Goal: Information Seeking & Learning: Learn about a topic

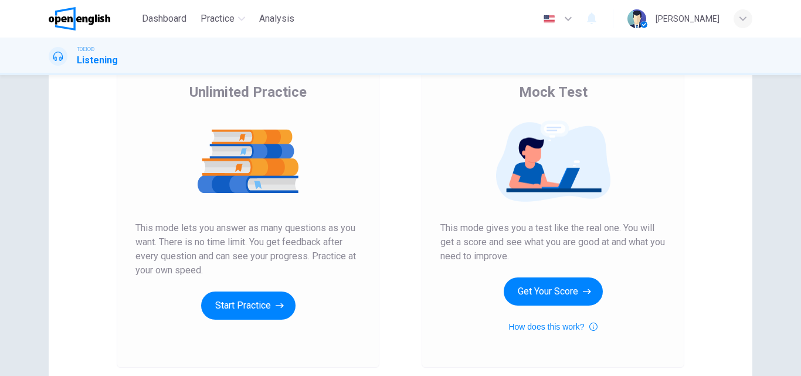
scroll to position [191, 0]
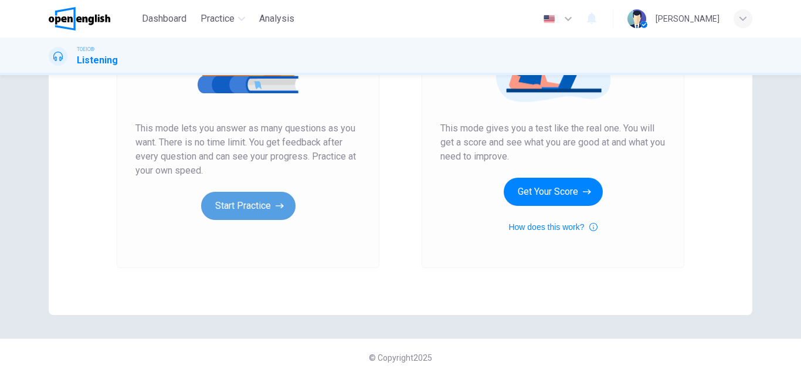
click at [250, 205] on button "Start Practice" at bounding box center [248, 206] width 94 height 28
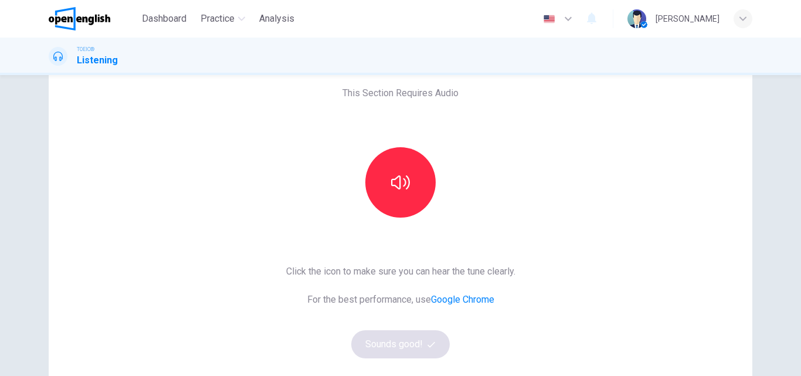
scroll to position [59, 0]
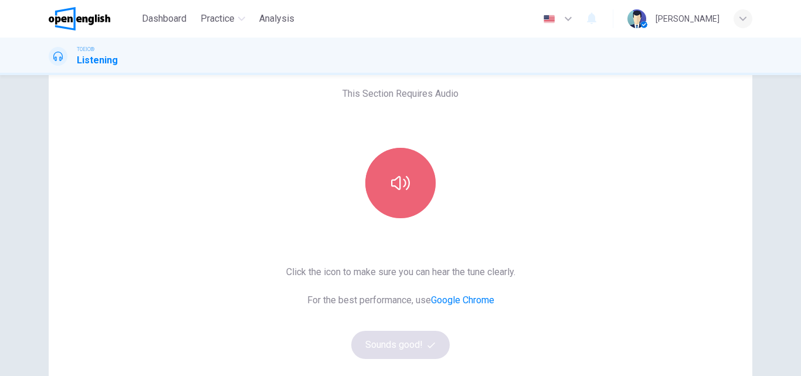
click at [394, 167] on button "button" at bounding box center [400, 183] width 70 height 70
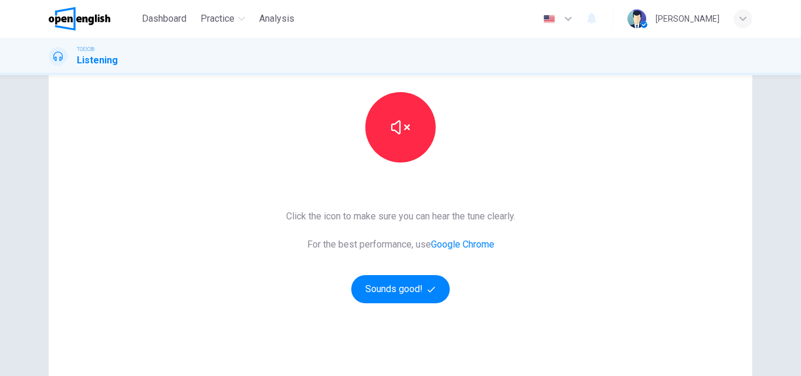
scroll to position [117, 0]
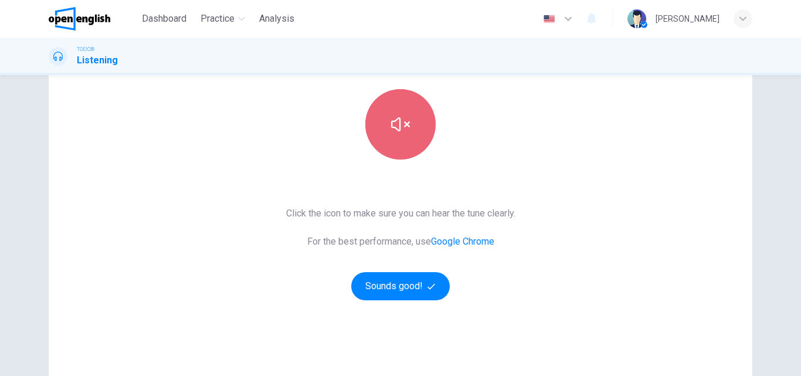
click at [387, 136] on button "button" at bounding box center [400, 124] width 70 height 70
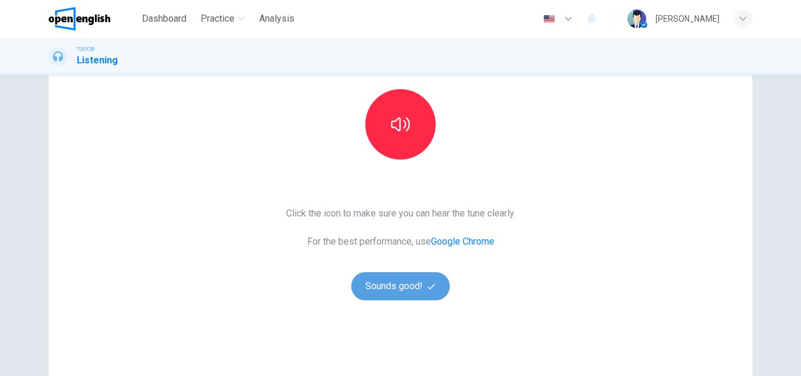
click at [392, 292] on button "Sounds good!" at bounding box center [400, 286] width 98 height 28
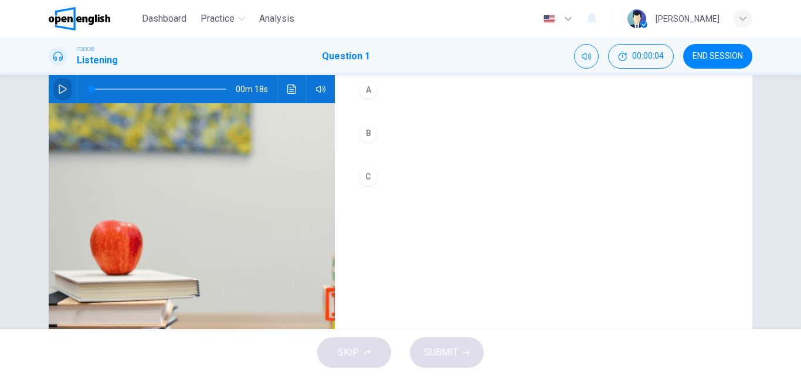
click at [63, 87] on icon "button" at bounding box center [62, 88] width 9 height 9
click at [62, 87] on icon "button" at bounding box center [62, 88] width 9 height 9
drag, startPoint x: 103, startPoint y: 89, endPoint x: 78, endPoint y: 85, distance: 25.0
click at [88, 86] on span at bounding box center [91, 89] width 7 height 7
drag, startPoint x: 107, startPoint y: 87, endPoint x: 82, endPoint y: 90, distance: 24.7
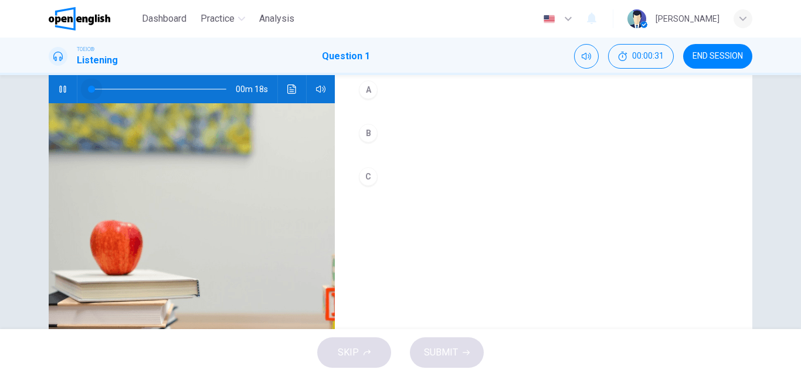
click at [88, 90] on span at bounding box center [91, 89] width 7 height 7
click at [377, 137] on button "B" at bounding box center [543, 132] width 380 height 29
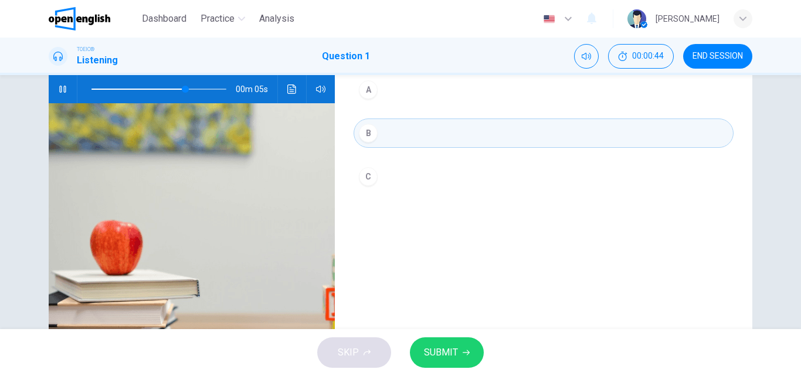
click at [458, 348] on button "SUBMIT" at bounding box center [447, 352] width 74 height 30
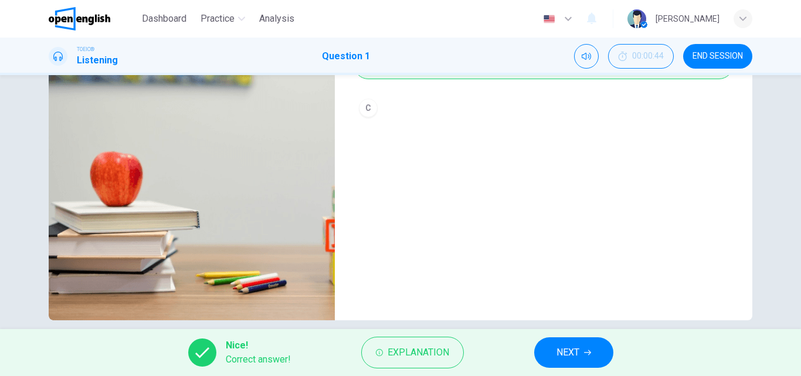
scroll to position [200, 0]
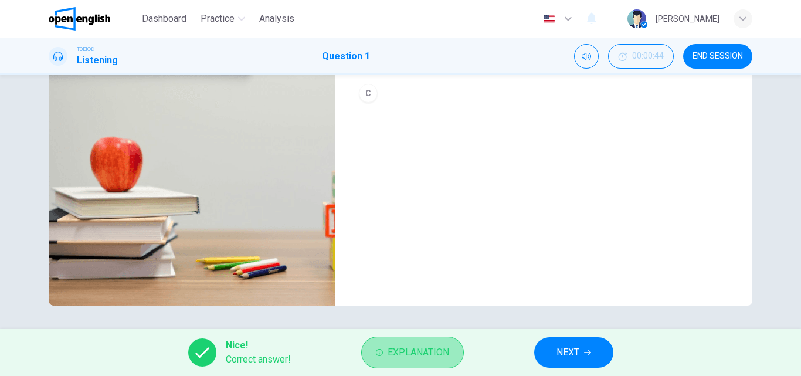
click at [437, 346] on span "Explanation" at bounding box center [418, 352] width 62 height 16
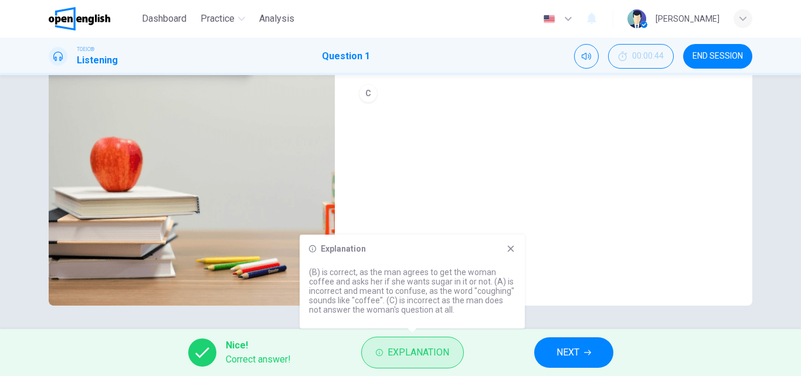
type input "*"
click at [580, 353] on button "NEXT" at bounding box center [573, 352] width 79 height 30
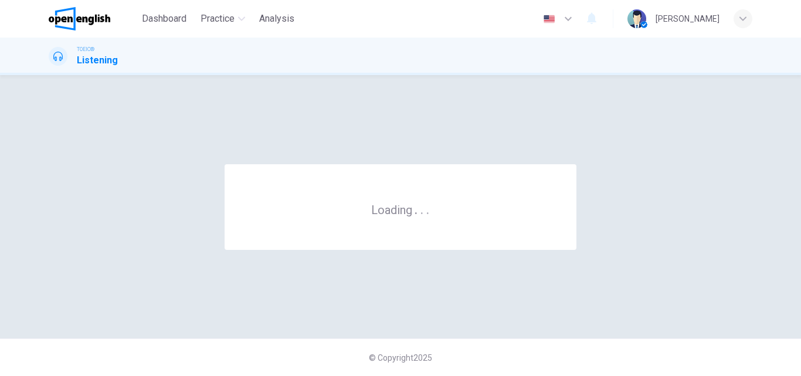
scroll to position [0, 0]
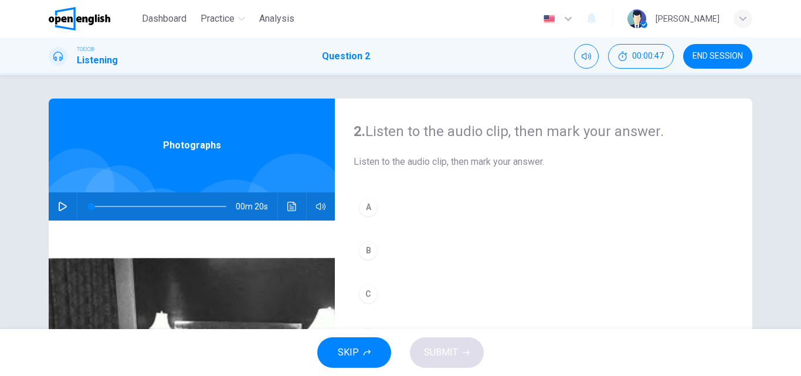
click at [60, 207] on icon "button" at bounding box center [62, 206] width 9 height 9
click at [91, 203] on span at bounding box center [158, 206] width 135 height 16
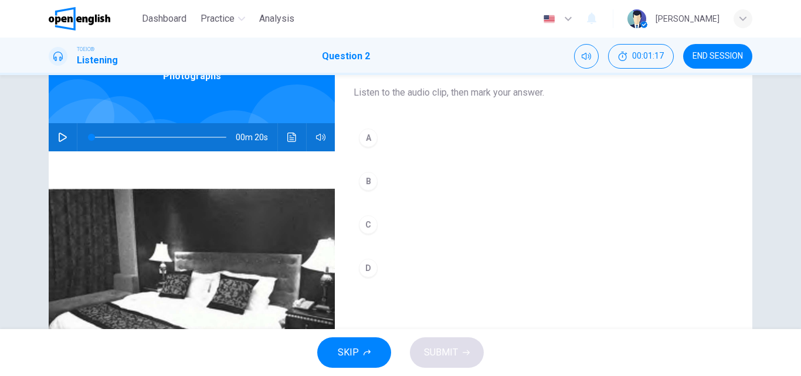
scroll to position [59, 0]
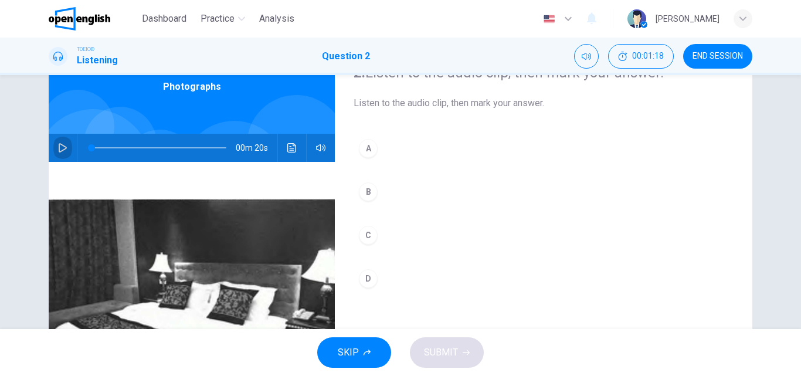
click at [59, 144] on icon "button" at bounding box center [62, 147] width 9 height 9
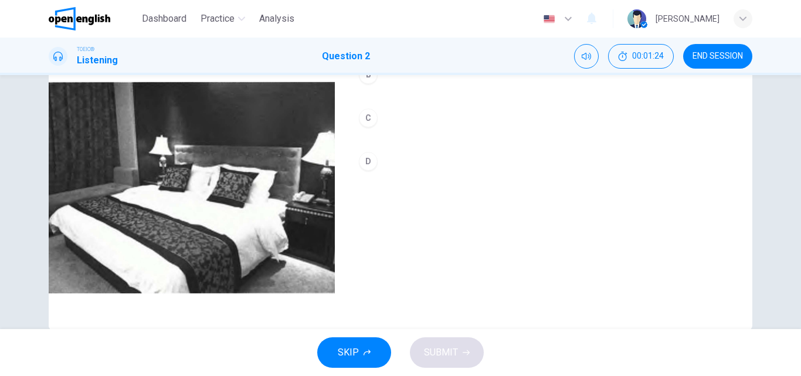
scroll to position [117, 0]
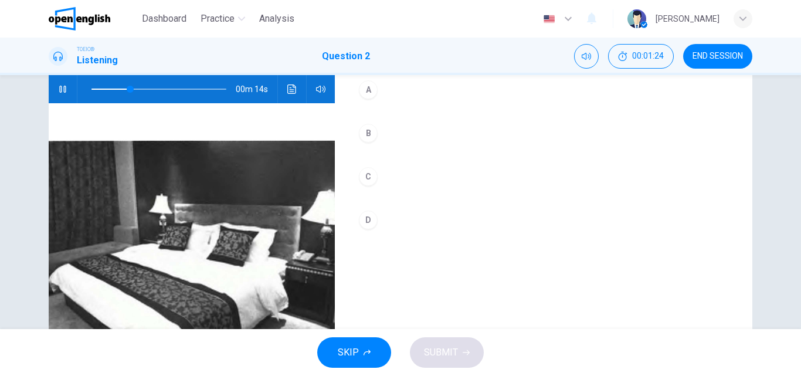
click at [94, 85] on span at bounding box center [158, 89] width 135 height 16
click at [86, 87] on div at bounding box center [156, 89] width 158 height 28
click at [93, 86] on span at bounding box center [158, 89] width 135 height 16
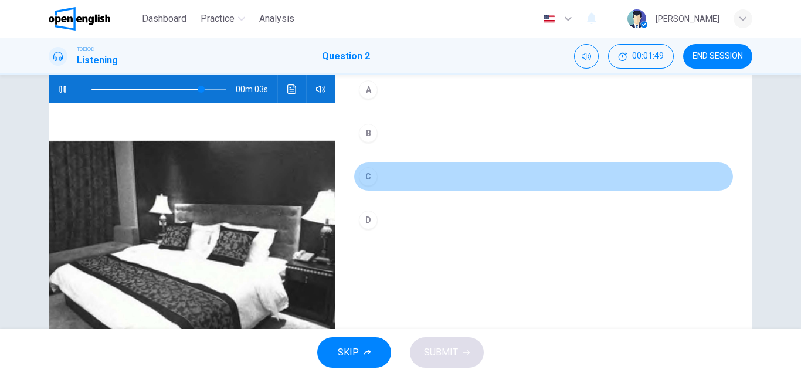
click at [379, 175] on button "C" at bounding box center [543, 176] width 380 height 29
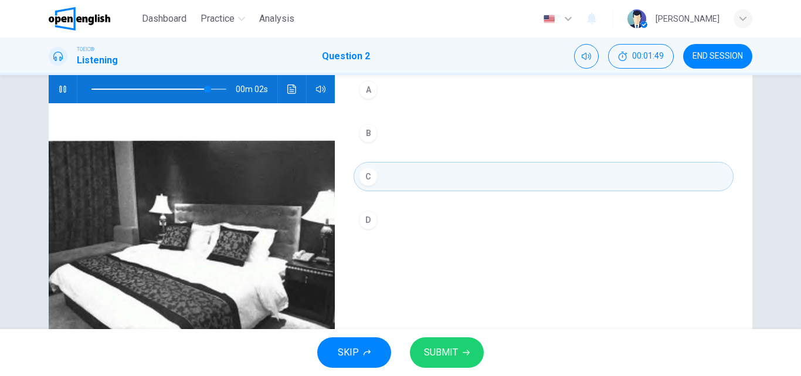
click at [454, 351] on span "SUBMIT" at bounding box center [441, 352] width 34 height 16
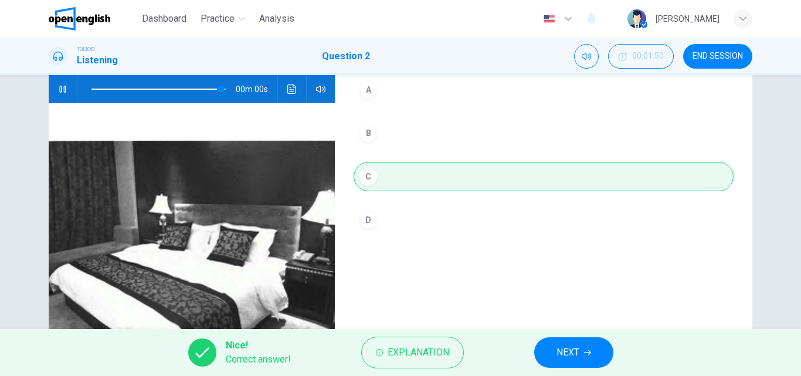
type input "*"
click at [571, 355] on span "NEXT" at bounding box center [567, 352] width 23 height 16
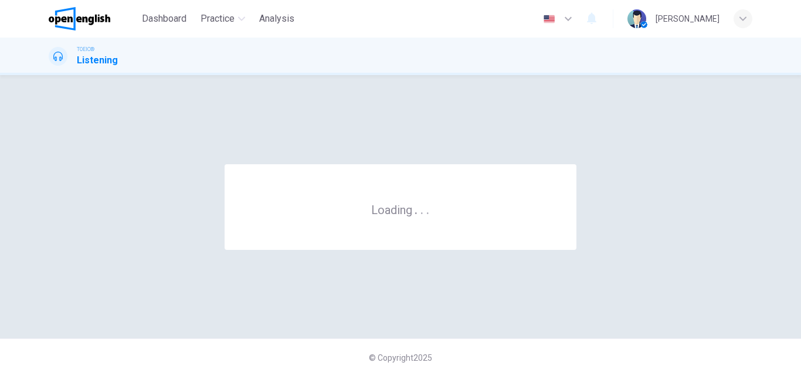
scroll to position [0, 0]
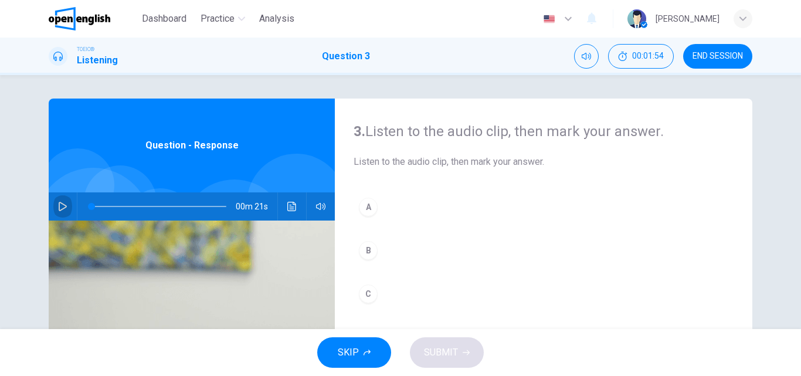
click at [58, 205] on icon "button" at bounding box center [62, 206] width 9 height 9
drag, startPoint x: 113, startPoint y: 202, endPoint x: 78, endPoint y: 206, distance: 35.4
click at [88, 206] on span at bounding box center [91, 206] width 7 height 7
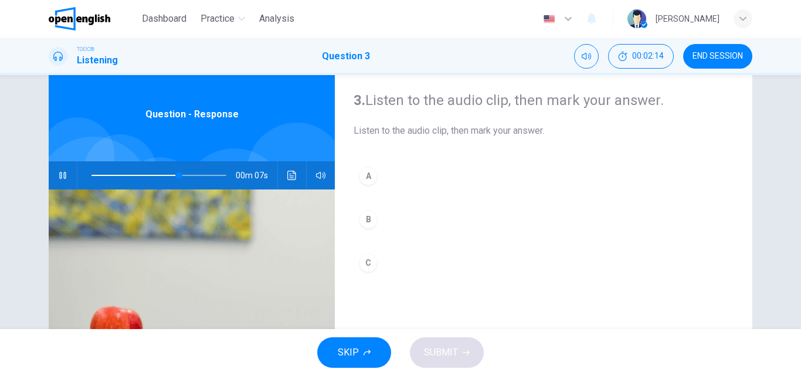
scroll to position [59, 0]
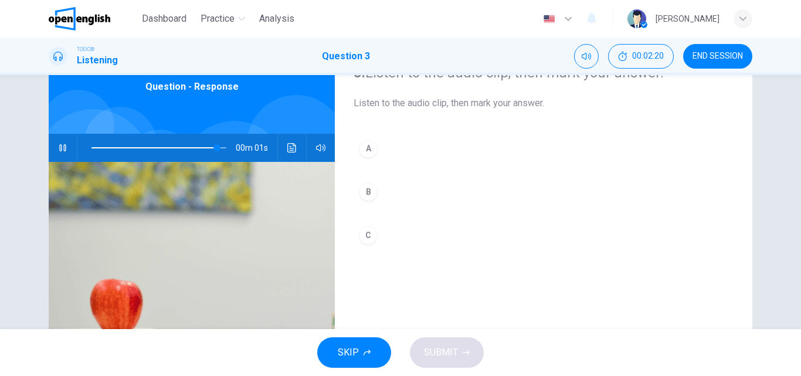
click at [382, 235] on button "C" at bounding box center [543, 234] width 380 height 29
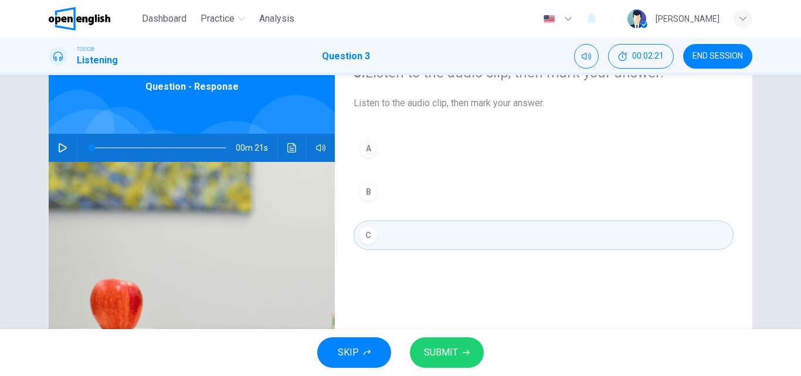
type input "*"
click at [442, 344] on button "SUBMIT" at bounding box center [447, 352] width 74 height 30
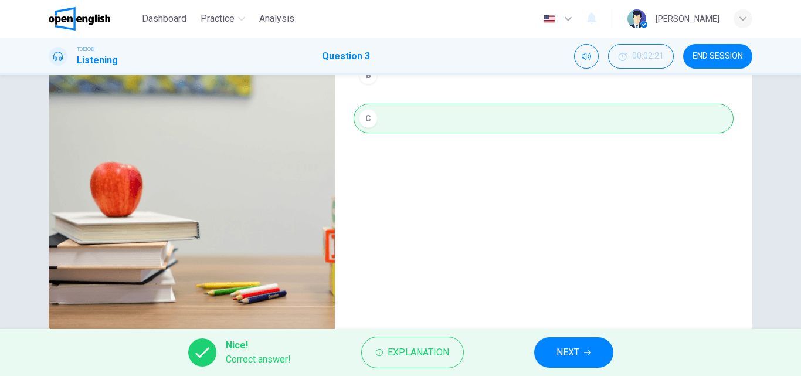
scroll to position [176, 0]
click at [567, 348] on span "NEXT" at bounding box center [567, 352] width 23 height 16
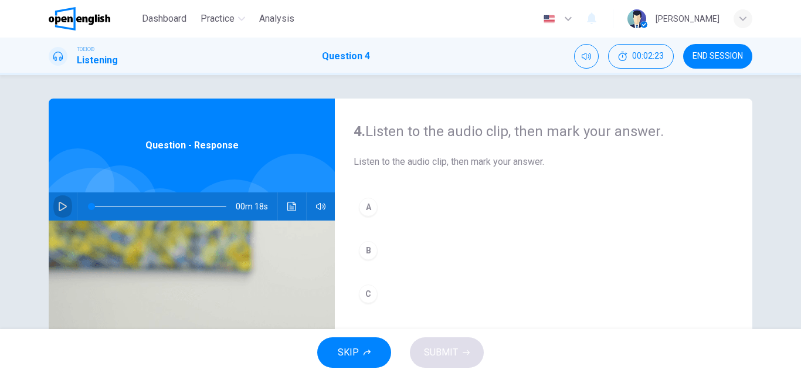
click at [58, 205] on icon "button" at bounding box center [62, 206] width 9 height 9
type input "*"
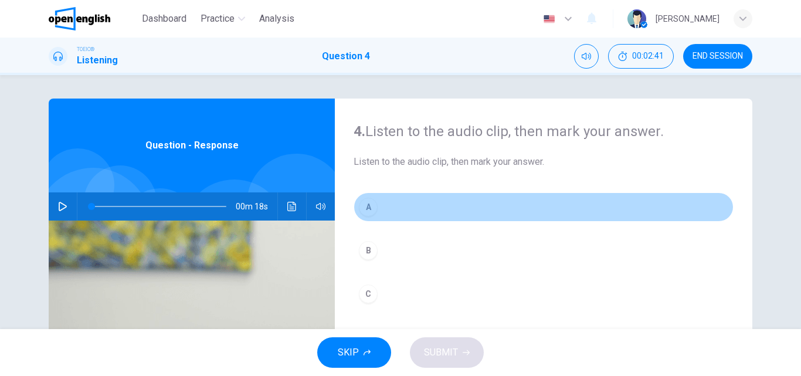
click at [382, 206] on button "A" at bounding box center [543, 206] width 380 height 29
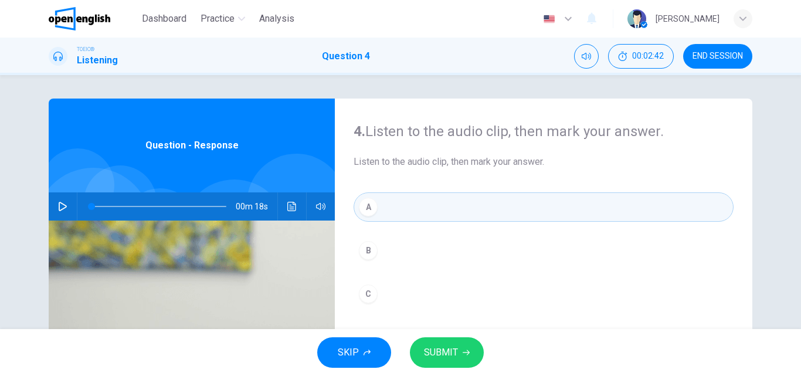
click at [453, 346] on span "SUBMIT" at bounding box center [441, 352] width 34 height 16
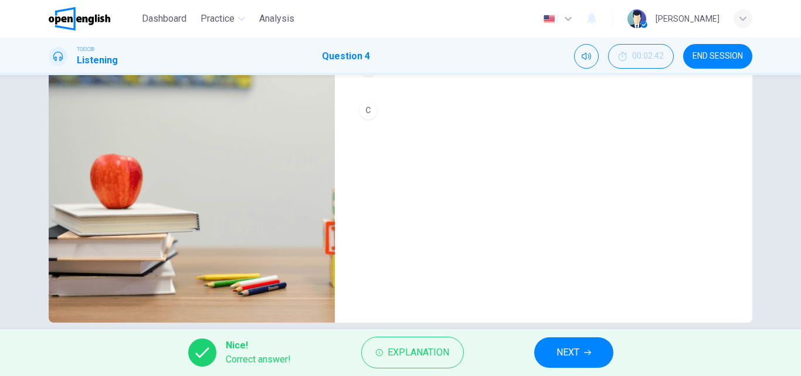
scroll to position [200, 0]
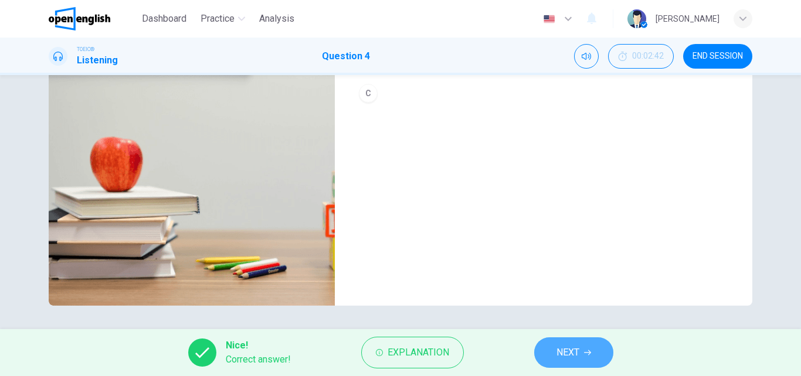
click at [570, 348] on span "NEXT" at bounding box center [567, 352] width 23 height 16
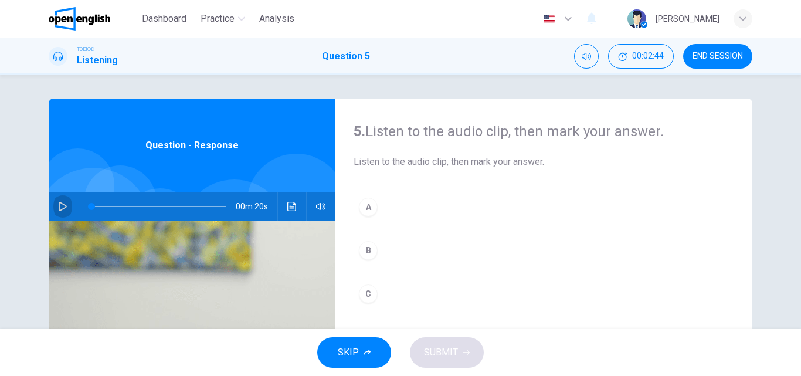
click at [60, 205] on icon "button" at bounding box center [63, 206] width 8 height 9
click at [58, 209] on icon "button" at bounding box center [62, 206] width 9 height 9
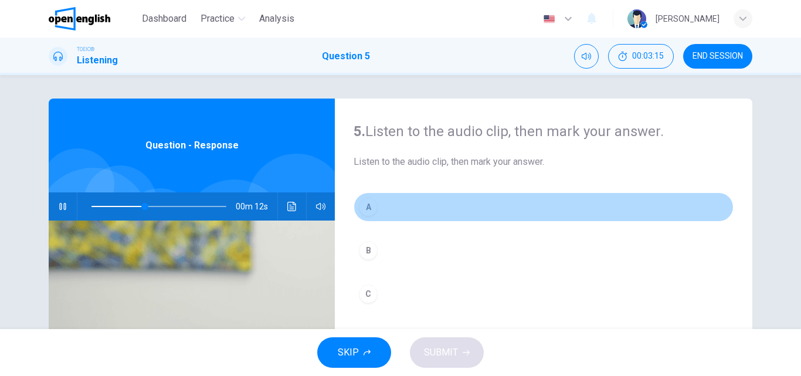
click at [388, 202] on button "A" at bounding box center [543, 206] width 380 height 29
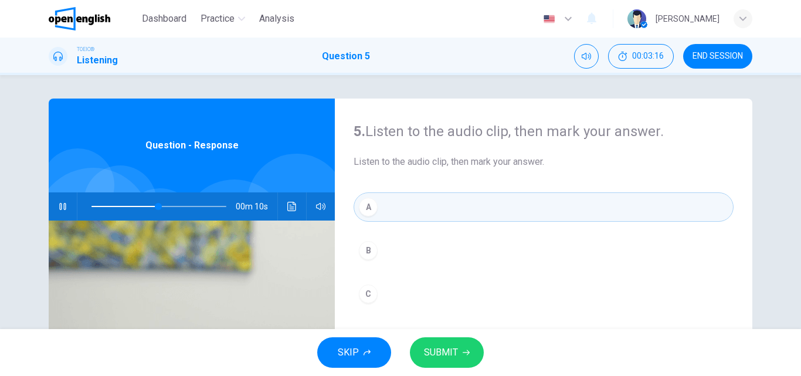
click at [438, 348] on span "SUBMIT" at bounding box center [441, 352] width 34 height 16
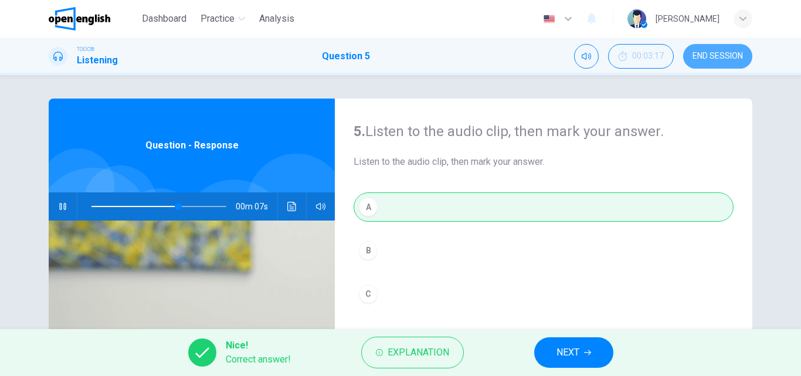
click at [720, 59] on span "END SESSION" at bounding box center [717, 56] width 50 height 9
type input "*"
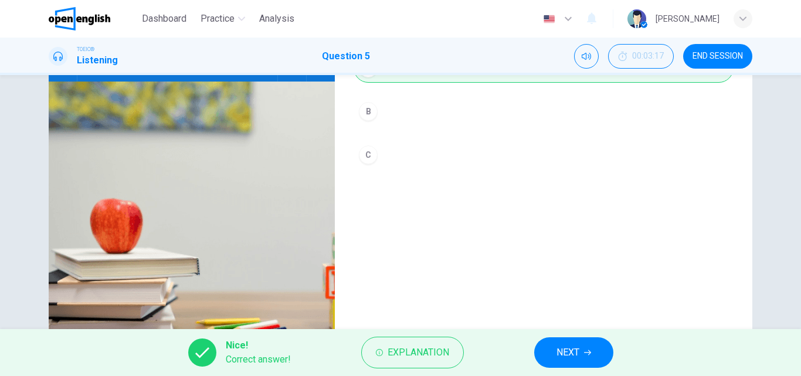
scroll to position [176, 0]
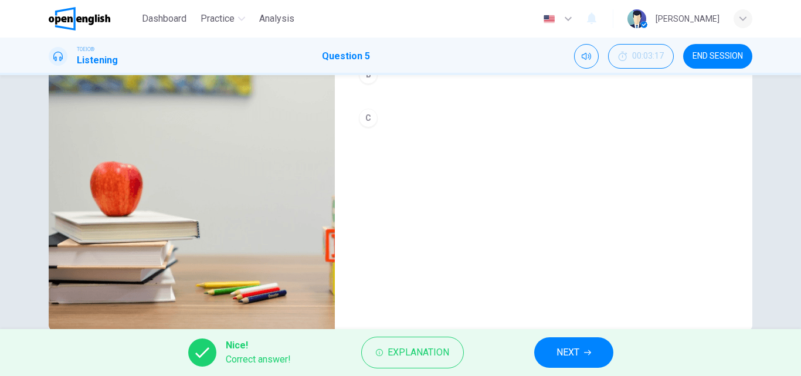
click at [576, 353] on span "NEXT" at bounding box center [567, 352] width 23 height 16
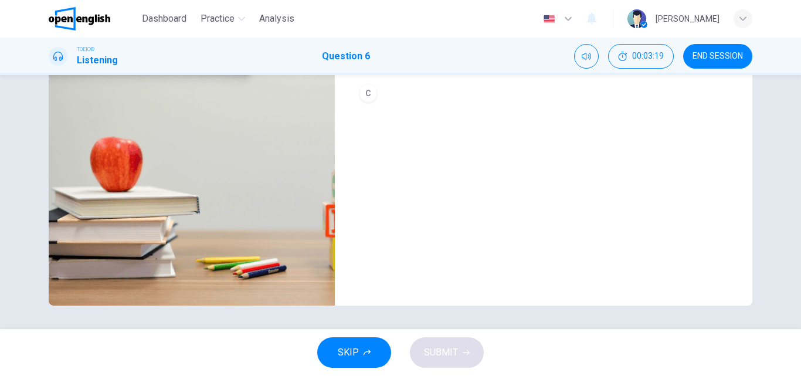
scroll to position [0, 0]
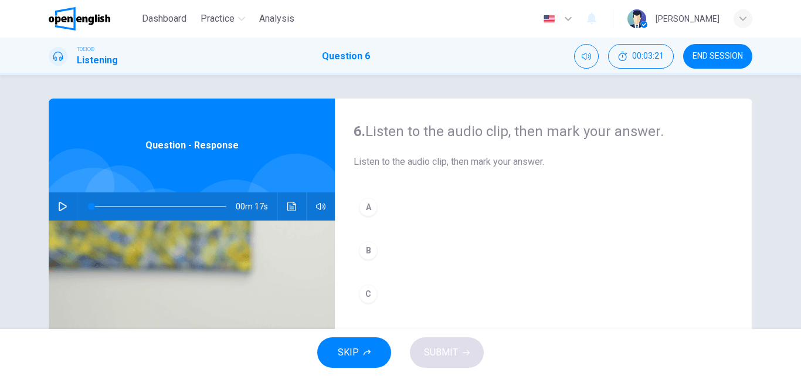
click at [58, 206] on icon "button" at bounding box center [62, 206] width 9 height 9
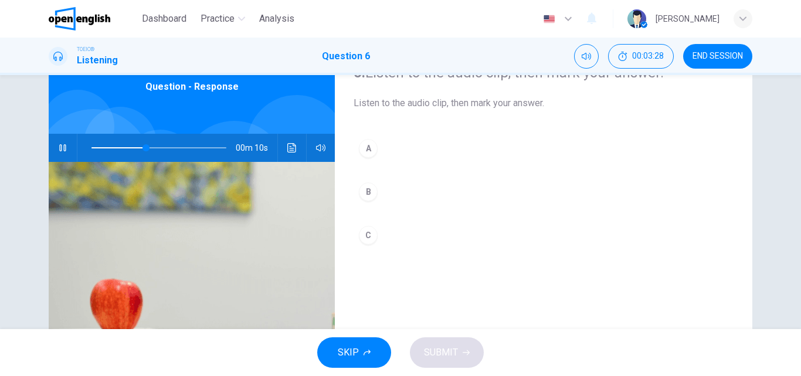
scroll to position [117, 0]
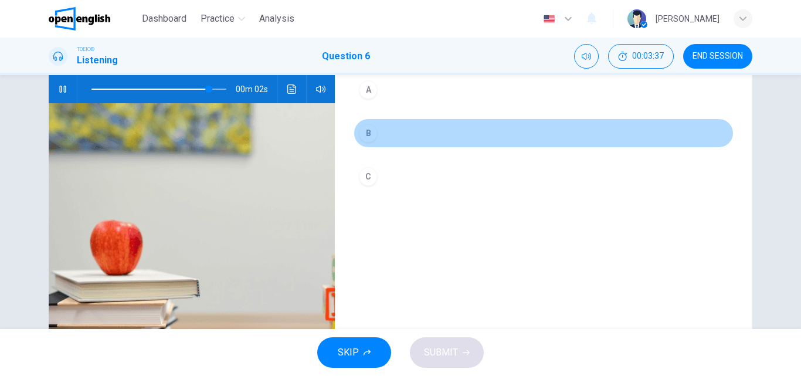
click at [397, 127] on button "B" at bounding box center [543, 132] width 380 height 29
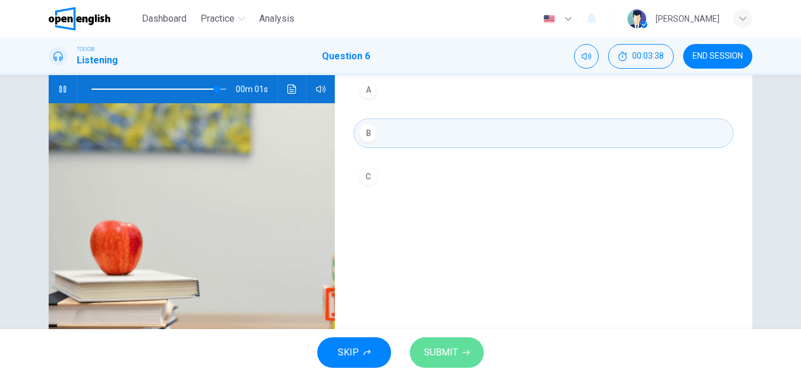
click at [442, 350] on span "SUBMIT" at bounding box center [441, 352] width 34 height 16
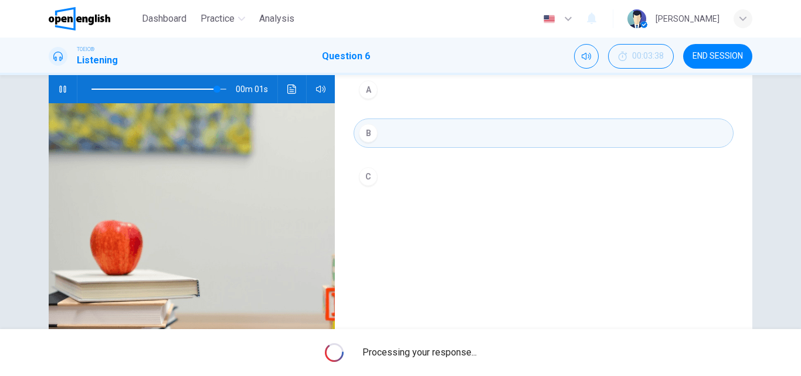
type input "*"
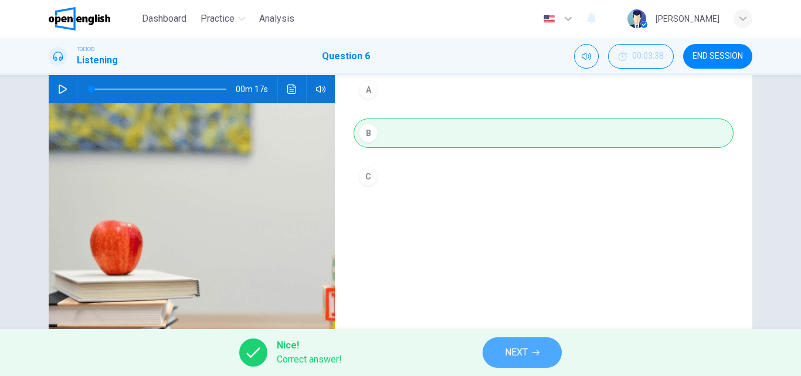
click at [497, 353] on button "NEXT" at bounding box center [521, 352] width 79 height 30
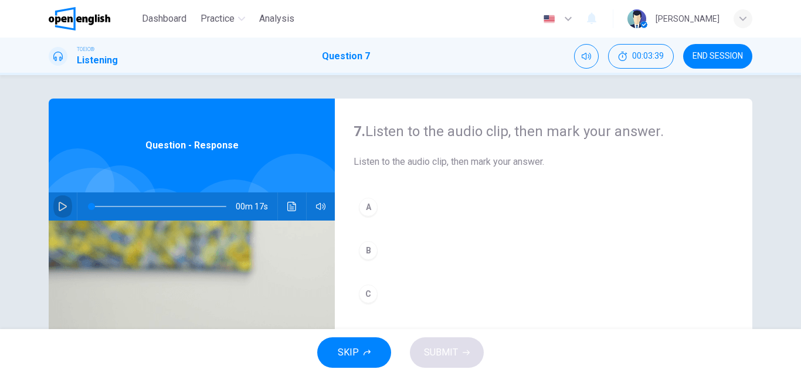
click at [62, 207] on icon "button" at bounding box center [62, 206] width 9 height 9
click at [389, 202] on button "A" at bounding box center [543, 206] width 380 height 29
type input "*"
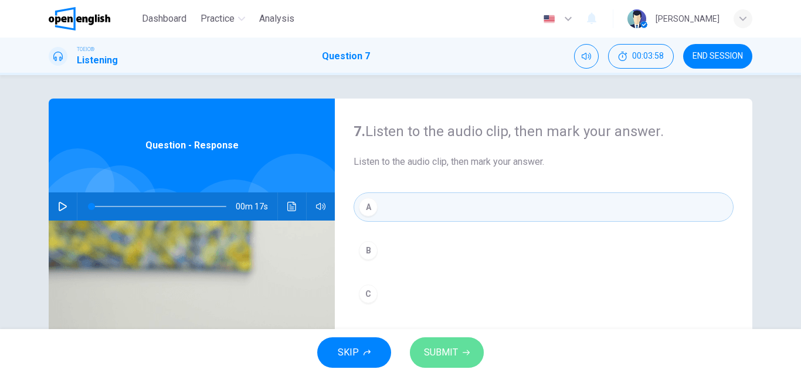
click at [448, 347] on span "SUBMIT" at bounding box center [441, 352] width 34 height 16
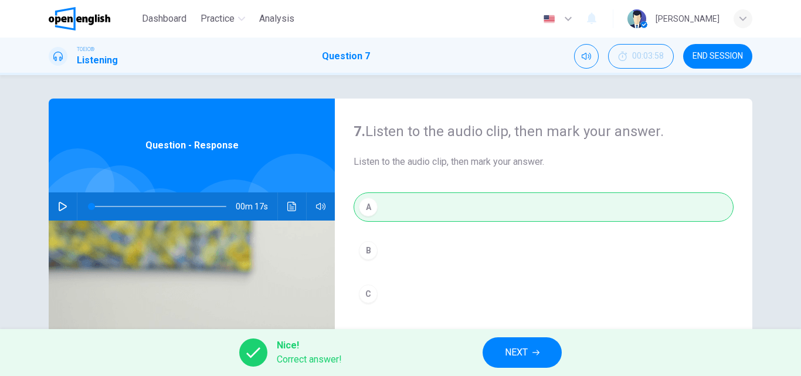
click at [509, 353] on span "NEXT" at bounding box center [516, 352] width 23 height 16
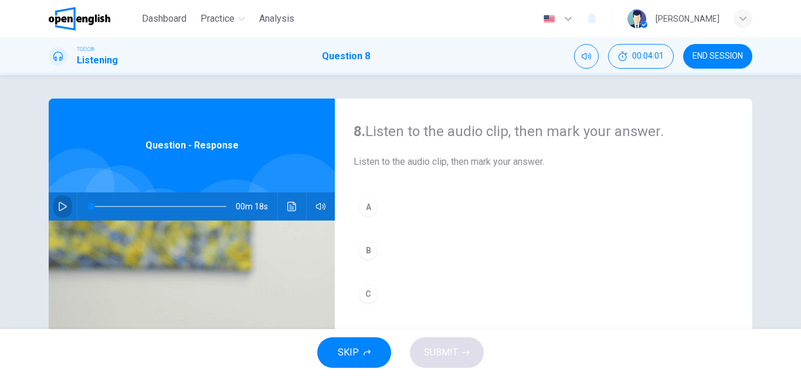
click at [63, 207] on icon "button" at bounding box center [63, 206] width 8 height 9
drag, startPoint x: 118, startPoint y: 205, endPoint x: 70, endPoint y: 207, distance: 48.1
click at [70, 207] on div "00m 18s" at bounding box center [192, 206] width 286 height 28
drag, startPoint x: 114, startPoint y: 208, endPoint x: 83, endPoint y: 209, distance: 30.5
click at [89, 209] on span at bounding box center [92, 206] width 7 height 7
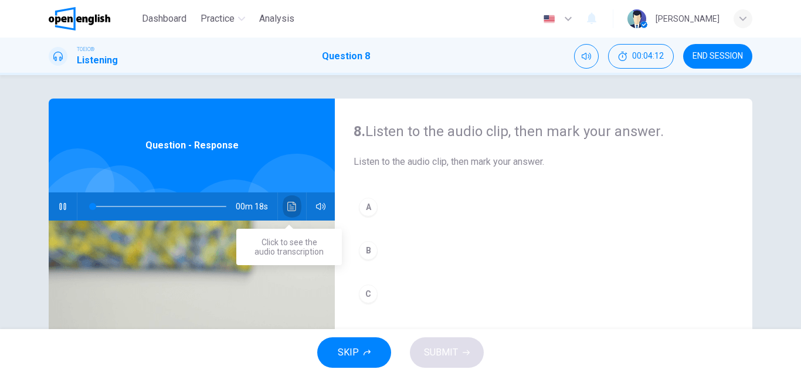
click at [287, 212] on button "Click to see the audio transcription" at bounding box center [292, 206] width 19 height 28
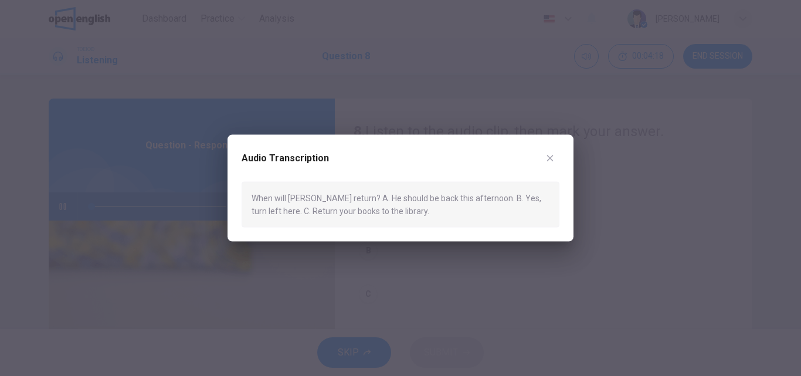
drag, startPoint x: 550, startPoint y: 156, endPoint x: 521, endPoint y: 165, distance: 30.0
click at [550, 156] on icon "button" at bounding box center [549, 157] width 9 height 9
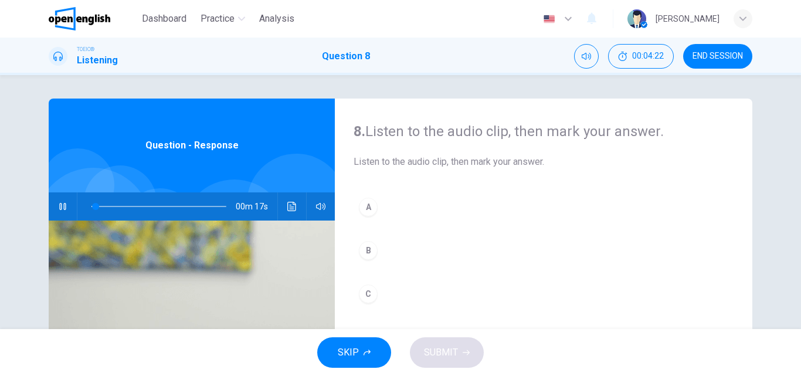
click at [58, 208] on icon "button" at bounding box center [62, 206] width 9 height 9
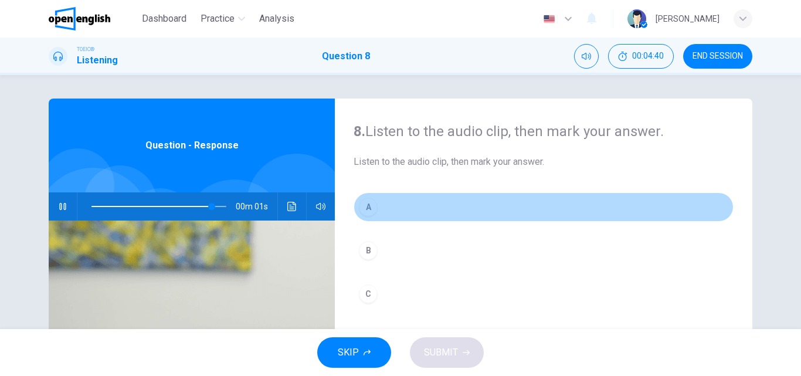
click at [387, 202] on button "A" at bounding box center [543, 206] width 380 height 29
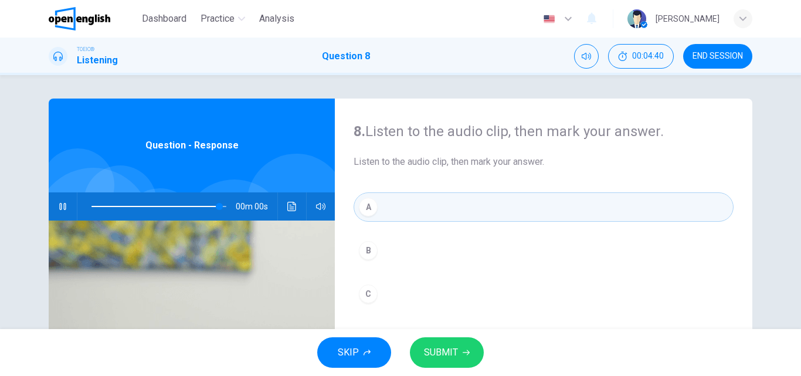
click at [437, 348] on span "SUBMIT" at bounding box center [441, 352] width 34 height 16
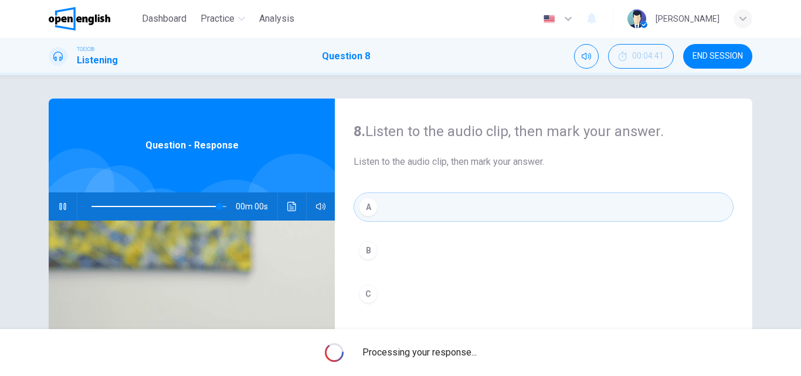
type input "*"
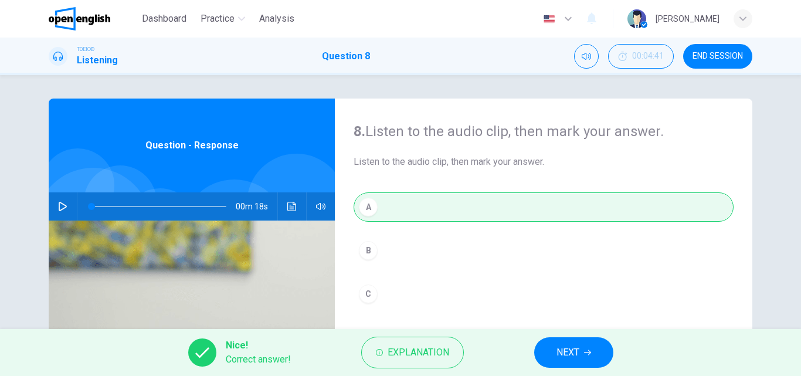
click at [557, 351] on span "NEXT" at bounding box center [567, 352] width 23 height 16
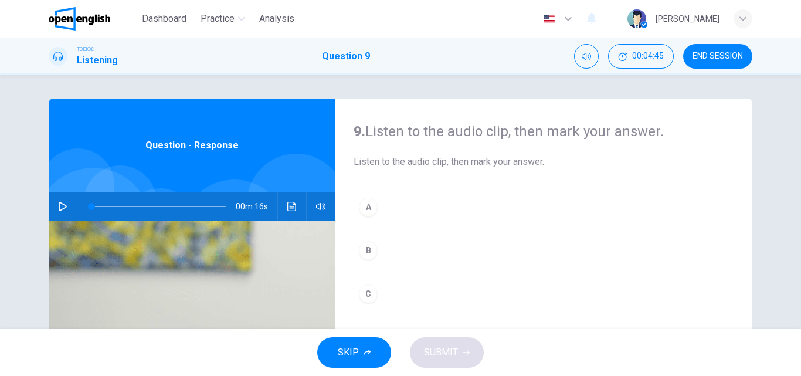
click at [63, 204] on icon "button" at bounding box center [62, 206] width 9 height 9
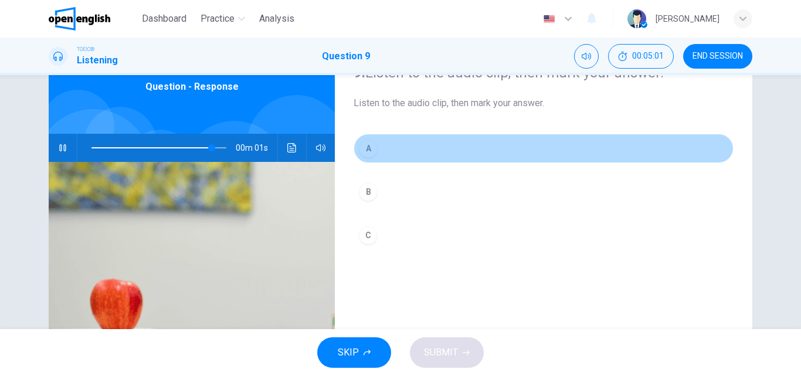
click at [386, 144] on button "A" at bounding box center [543, 148] width 380 height 29
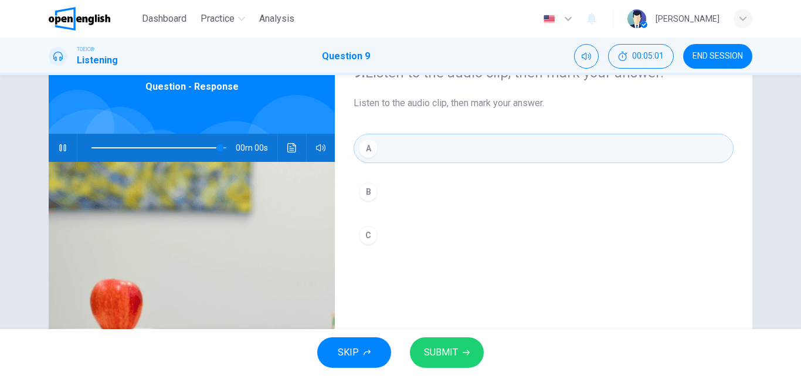
click at [441, 350] on span "SUBMIT" at bounding box center [441, 352] width 34 height 16
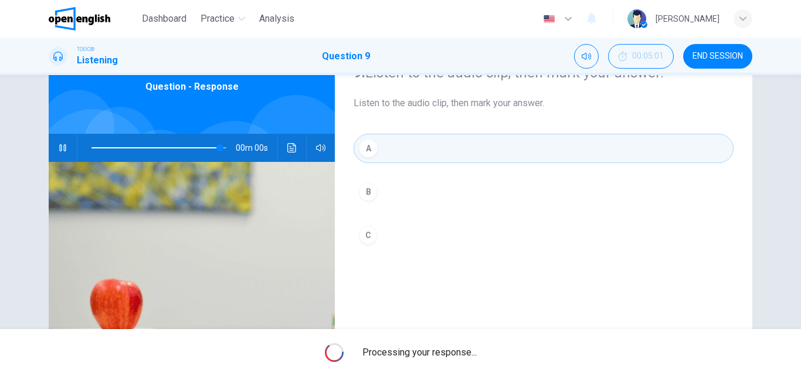
type input "*"
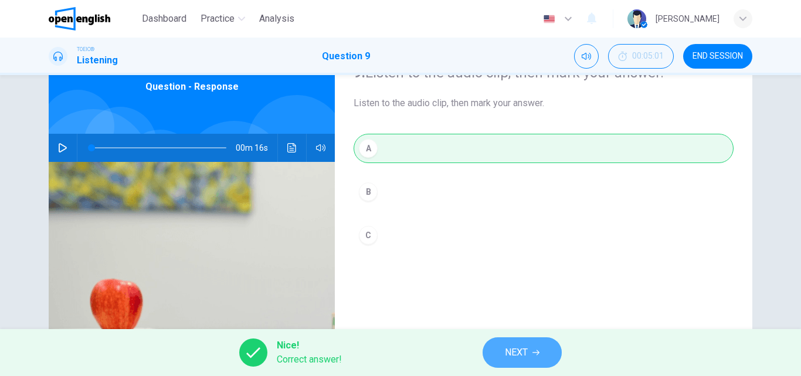
click at [525, 354] on span "NEXT" at bounding box center [516, 352] width 23 height 16
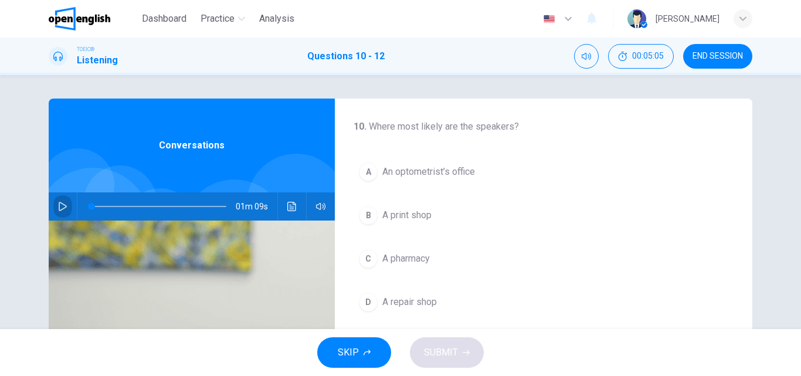
click at [61, 207] on icon "button" at bounding box center [62, 206] width 9 height 9
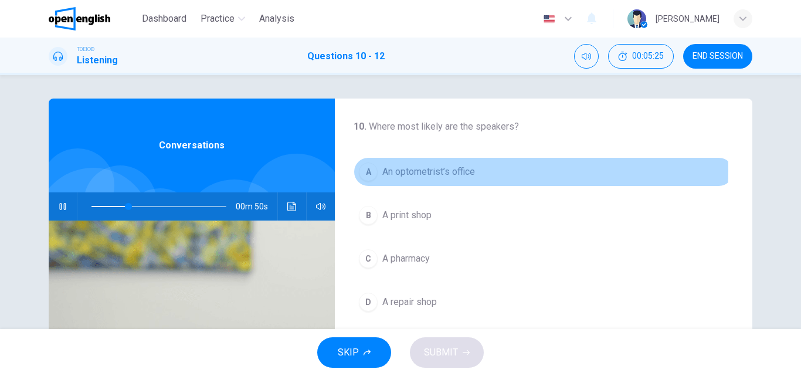
click at [445, 171] on span "An optometrist’s office" at bounding box center [428, 172] width 93 height 14
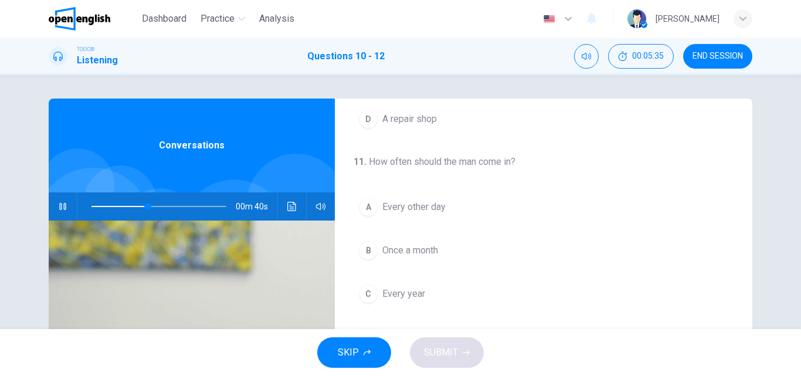
scroll to position [268, 0]
click at [137, 209] on span at bounding box center [158, 206] width 135 height 16
click at [124, 209] on span at bounding box center [158, 206] width 135 height 16
click at [115, 209] on span at bounding box center [158, 206] width 135 height 16
click at [104, 207] on span at bounding box center [158, 206] width 135 height 16
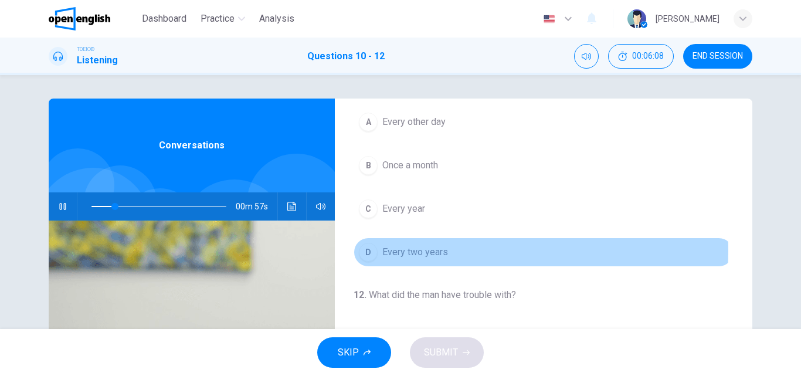
click at [414, 250] on span "Every two years" at bounding box center [415, 252] width 66 height 14
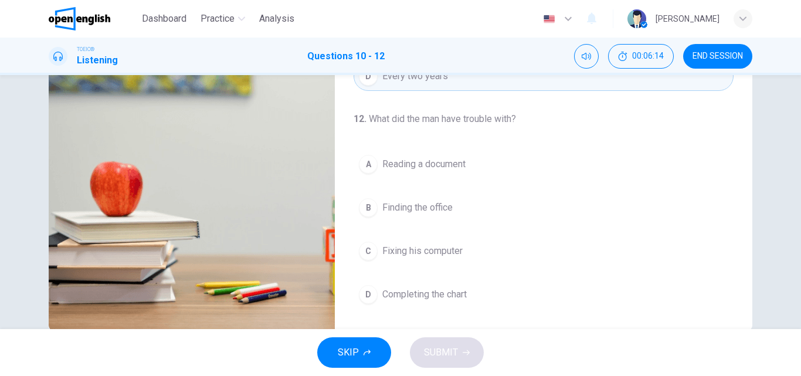
scroll to position [200, 0]
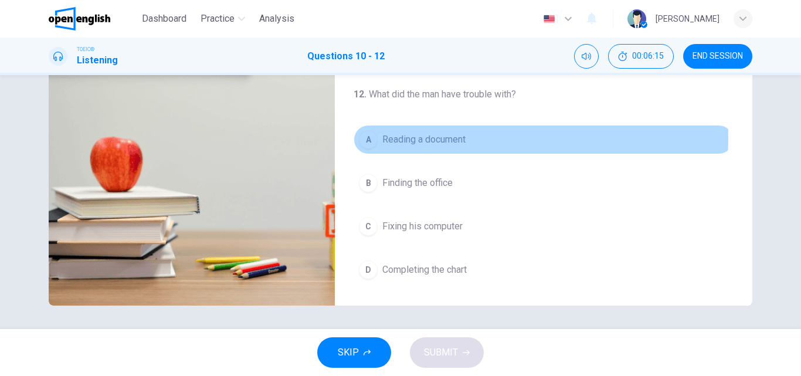
click at [421, 137] on span "Reading a document" at bounding box center [423, 139] width 83 height 14
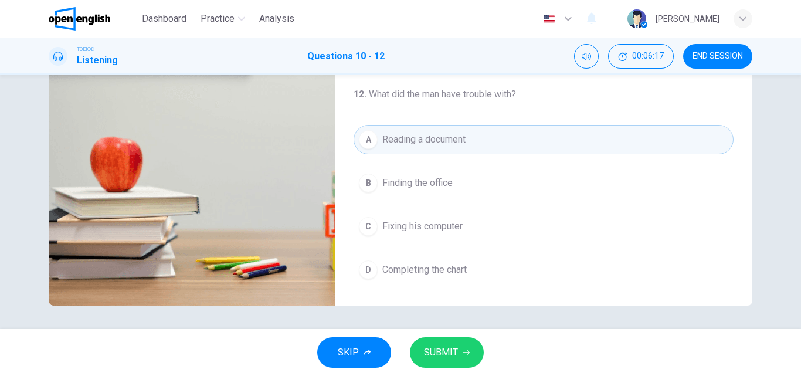
click at [455, 345] on span "SUBMIT" at bounding box center [441, 352] width 34 height 16
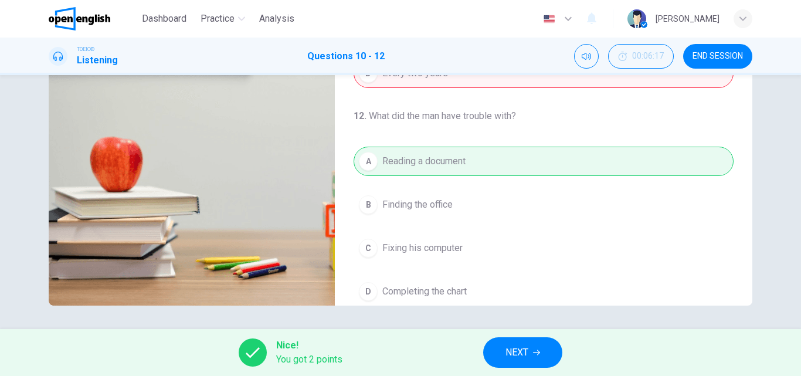
scroll to position [268, 0]
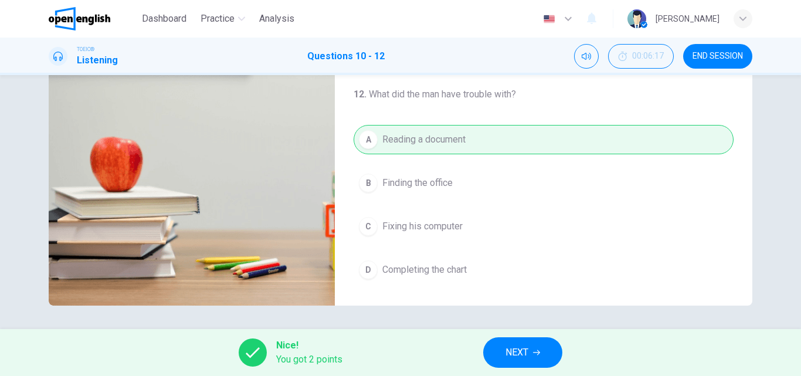
type input "**"
click at [527, 345] on span "NEXT" at bounding box center [516, 352] width 23 height 16
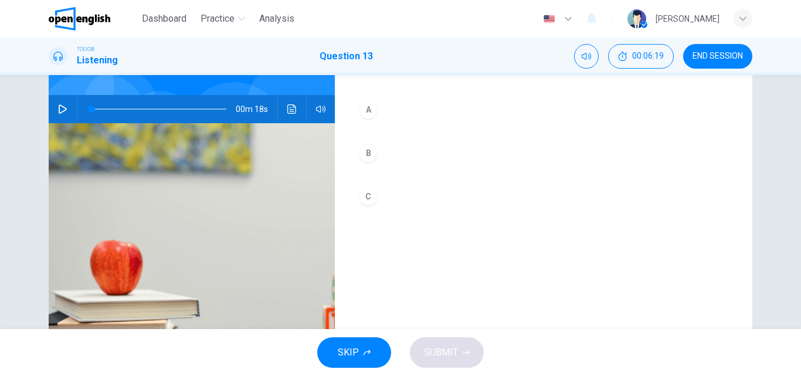
scroll to position [0, 0]
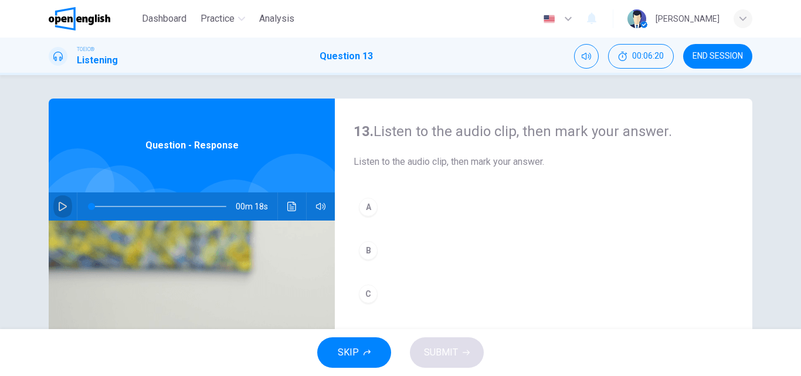
click at [62, 206] on icon "button" at bounding box center [63, 206] width 8 height 9
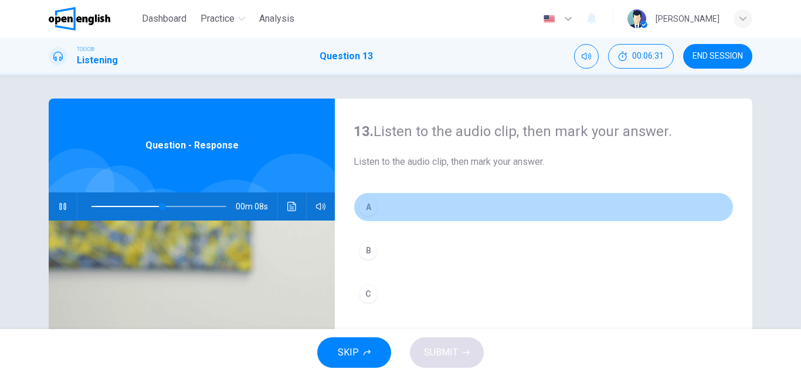
click at [379, 200] on button "A" at bounding box center [543, 206] width 380 height 29
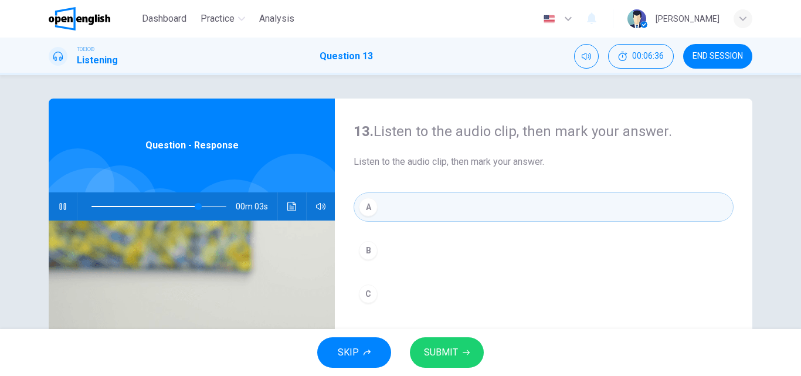
scroll to position [59, 0]
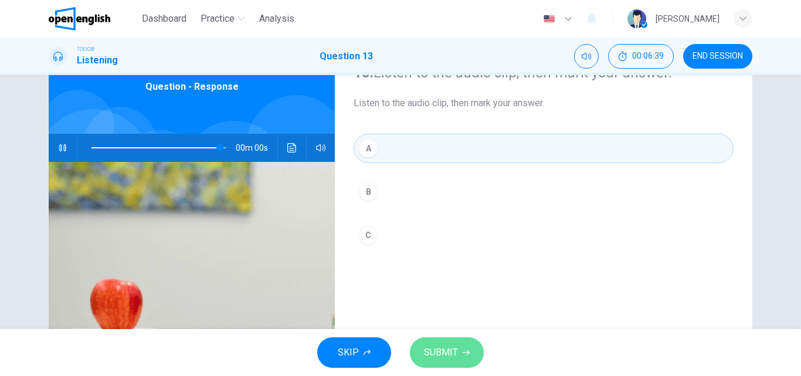
click at [461, 346] on button "SUBMIT" at bounding box center [447, 352] width 74 height 30
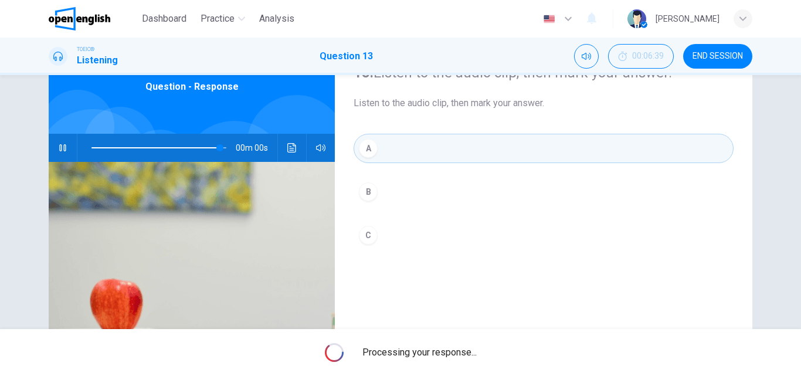
type input "*"
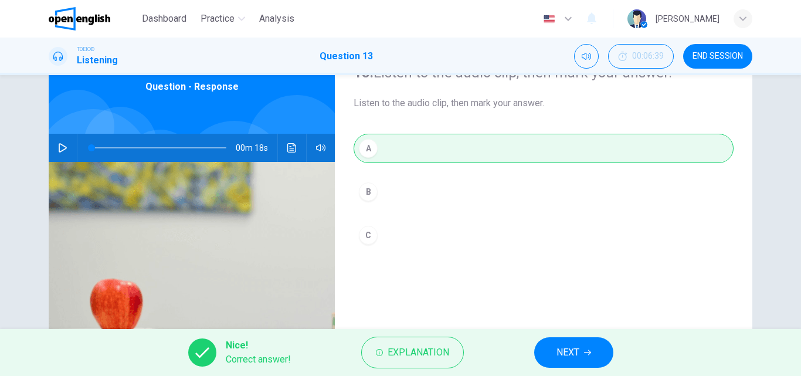
click at [556, 353] on span "NEXT" at bounding box center [567, 352] width 23 height 16
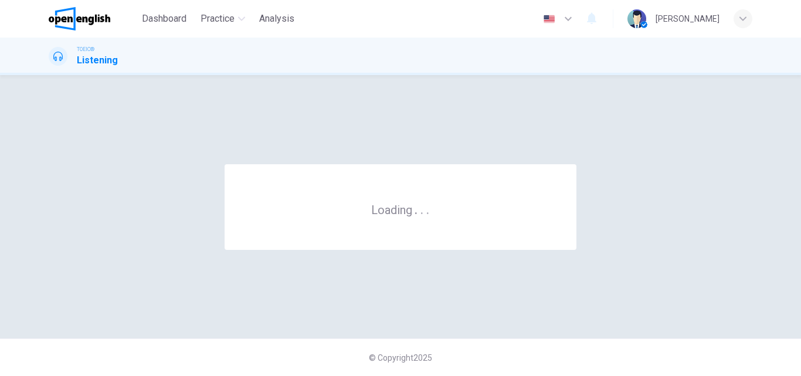
scroll to position [0, 0]
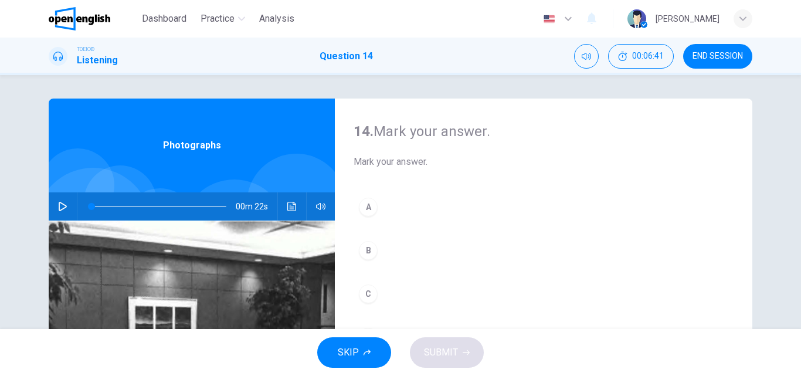
click at [53, 198] on button "button" at bounding box center [62, 206] width 19 height 28
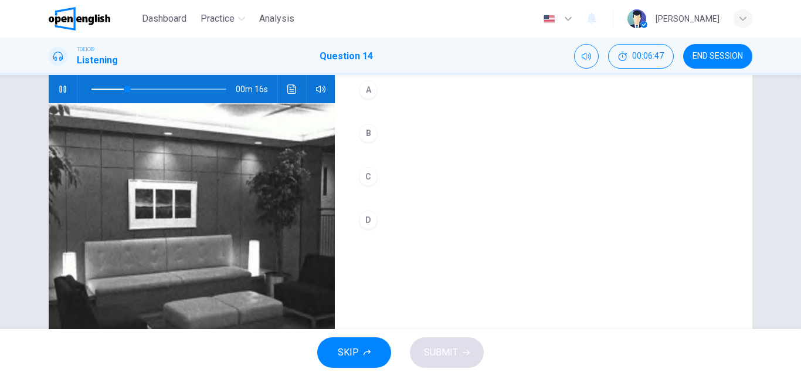
scroll to position [176, 0]
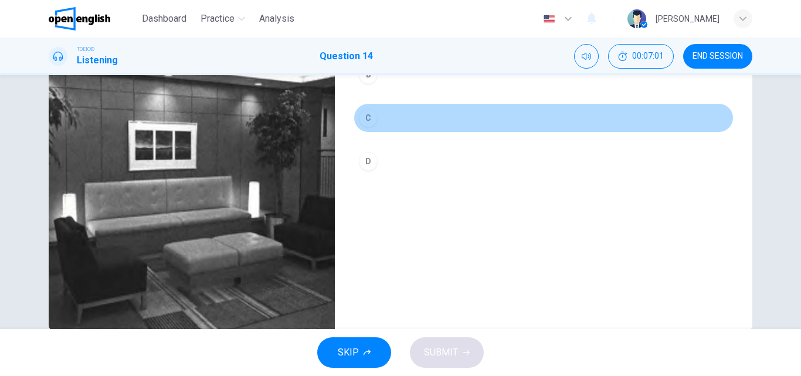
click at [387, 110] on button "C" at bounding box center [543, 117] width 380 height 29
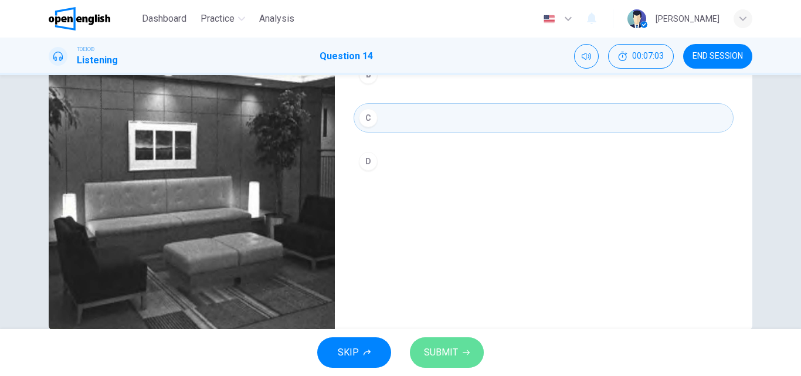
click at [455, 345] on span "SUBMIT" at bounding box center [441, 352] width 34 height 16
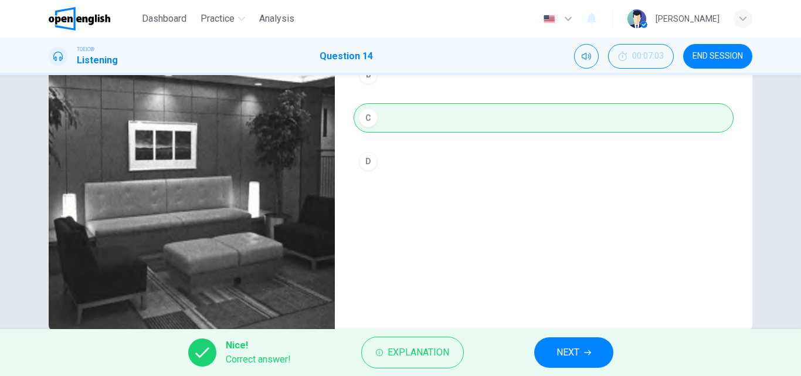
type input "*"
click at [559, 348] on span "NEXT" at bounding box center [567, 352] width 23 height 16
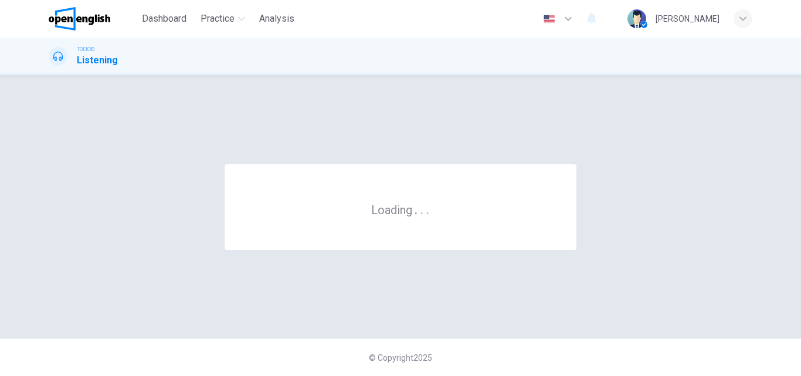
scroll to position [0, 0]
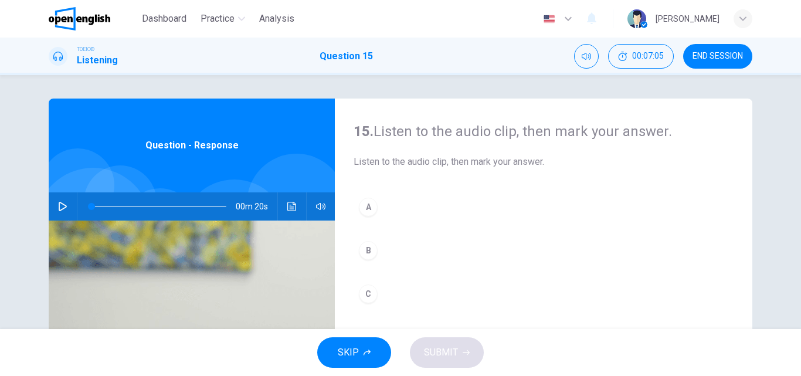
click at [60, 203] on icon "button" at bounding box center [62, 206] width 9 height 9
click at [92, 203] on span at bounding box center [158, 206] width 135 height 16
click at [283, 205] on button "Click to see the audio transcription" at bounding box center [292, 206] width 19 height 28
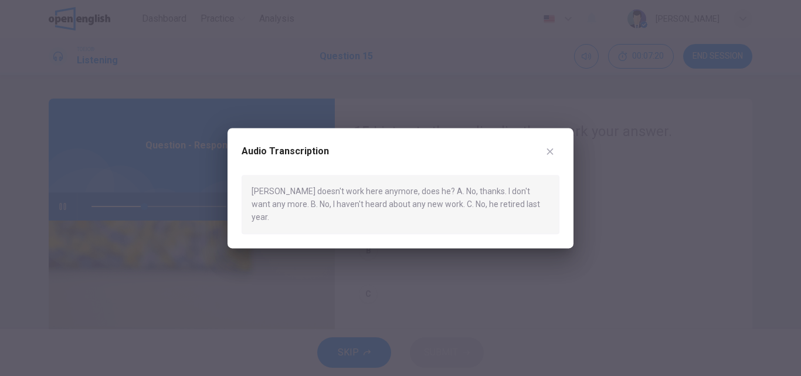
click at [588, 222] on div at bounding box center [400, 188] width 801 height 376
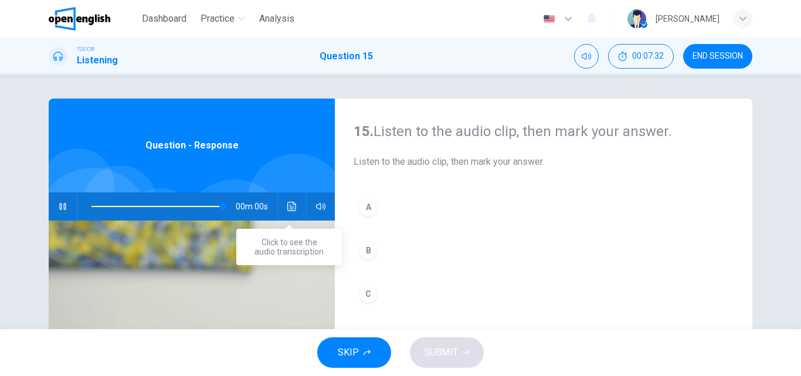
type input "*"
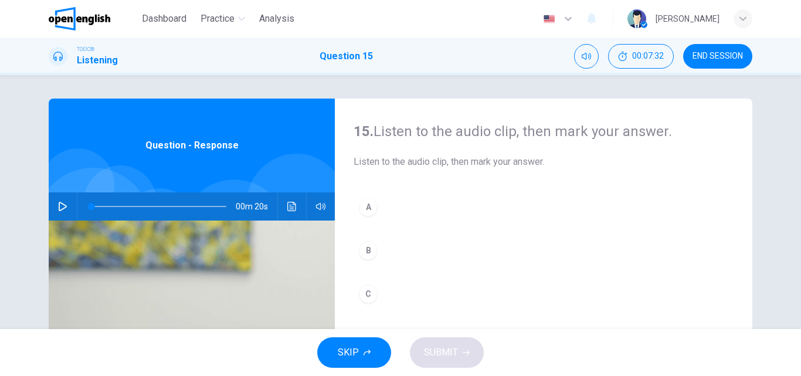
click at [376, 291] on button "C" at bounding box center [543, 293] width 380 height 29
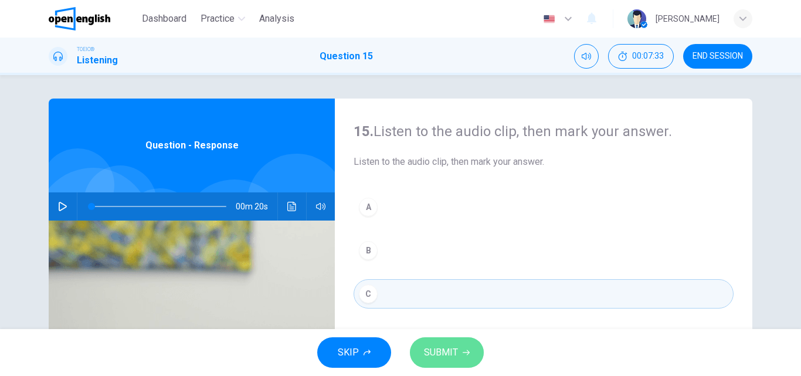
click at [458, 356] on button "SUBMIT" at bounding box center [447, 352] width 74 height 30
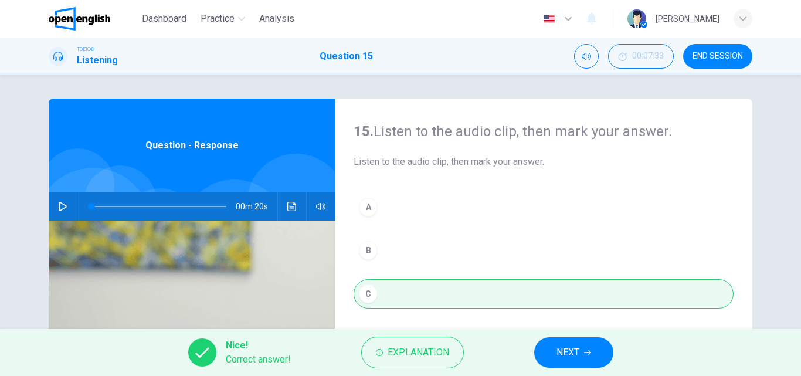
click at [586, 355] on icon "button" at bounding box center [587, 352] width 7 height 7
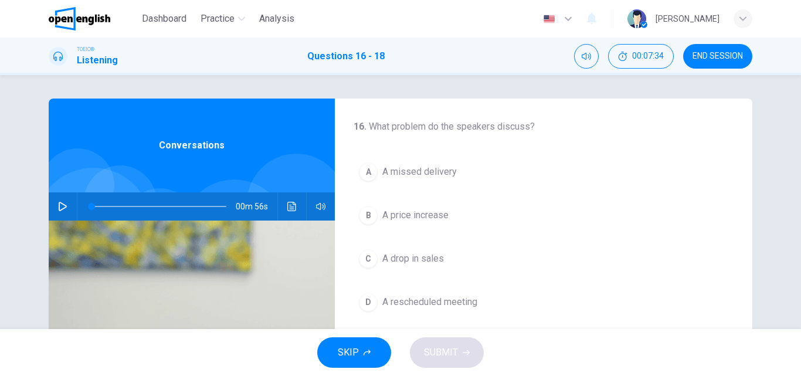
click at [62, 201] on button "button" at bounding box center [62, 206] width 19 height 28
click at [91, 206] on span at bounding box center [158, 206] width 135 height 16
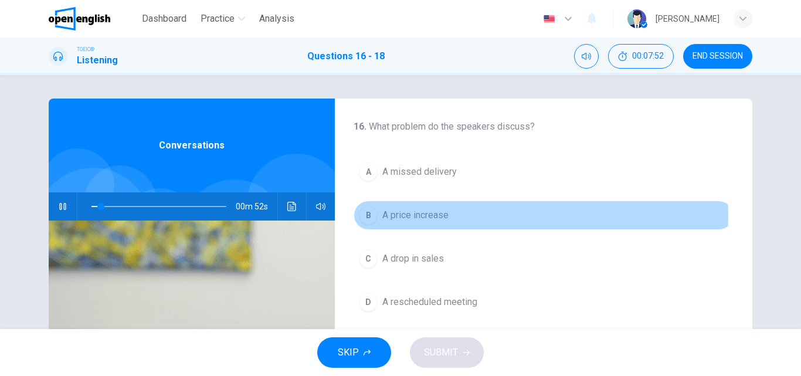
click at [440, 217] on span "A price increase" at bounding box center [415, 215] width 66 height 14
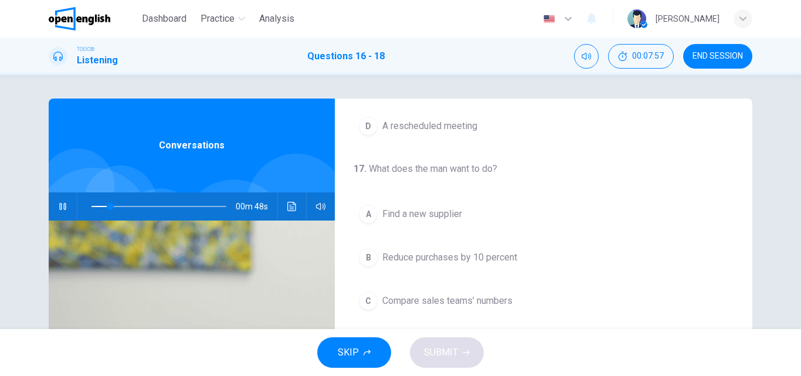
scroll to position [234, 0]
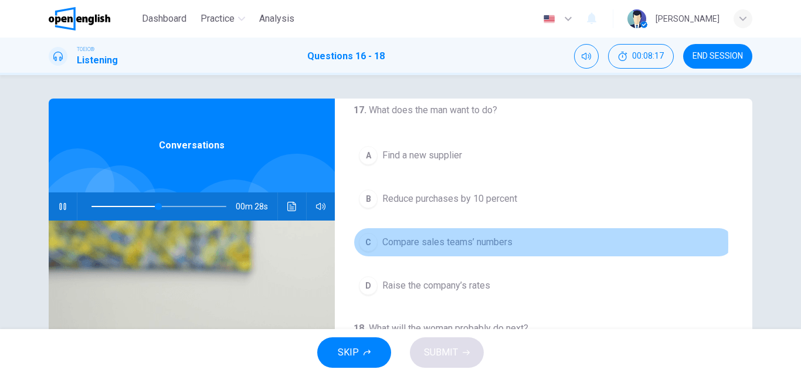
click at [443, 244] on span "Compare sales teams’ numbers" at bounding box center [447, 242] width 130 height 14
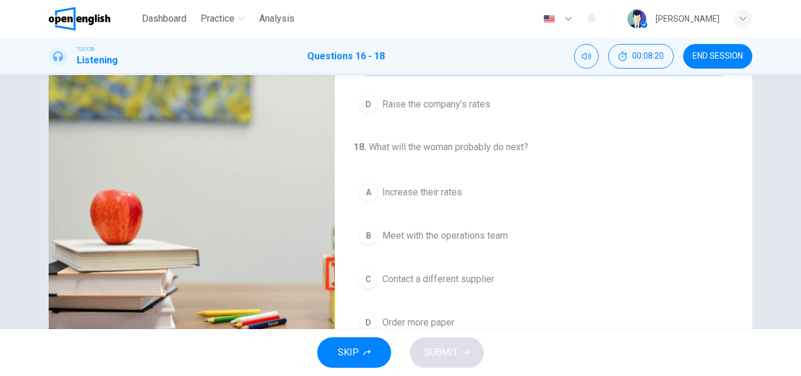
scroll to position [176, 0]
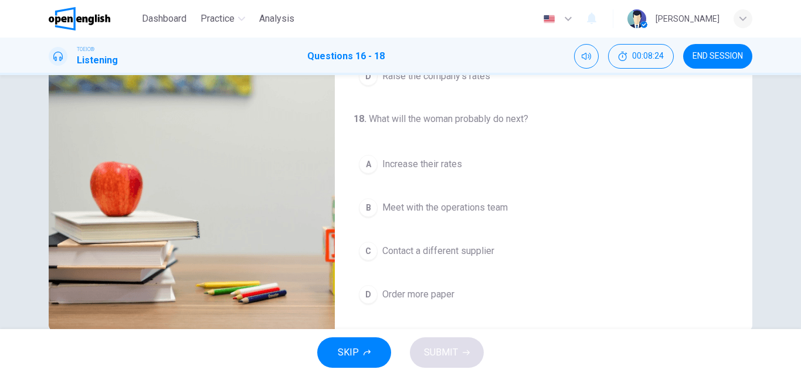
click at [471, 205] on span "Meet with the operations team" at bounding box center [444, 207] width 125 height 14
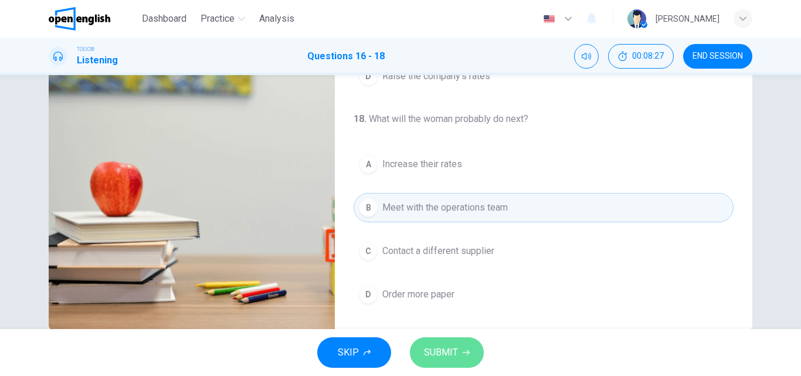
click at [452, 343] on button "SUBMIT" at bounding box center [447, 352] width 74 height 30
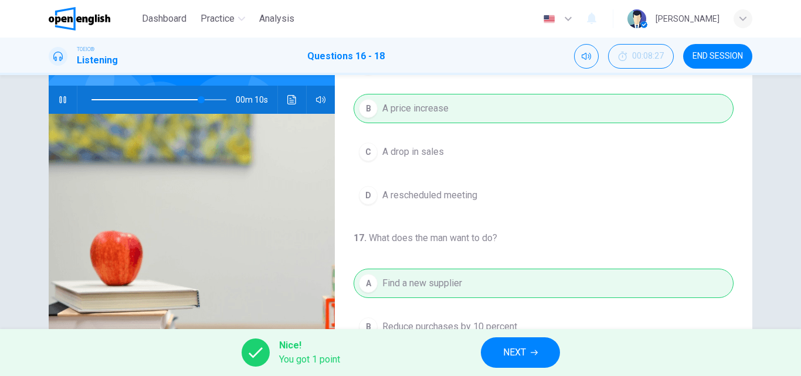
scroll to position [0, 0]
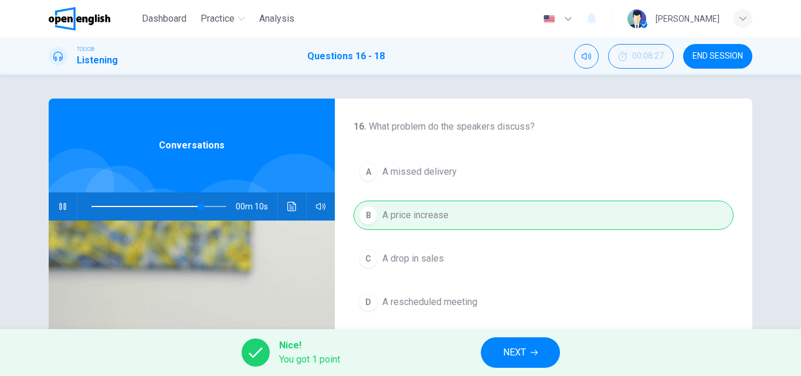
type input "**"
click at [518, 350] on span "NEXT" at bounding box center [514, 352] width 23 height 16
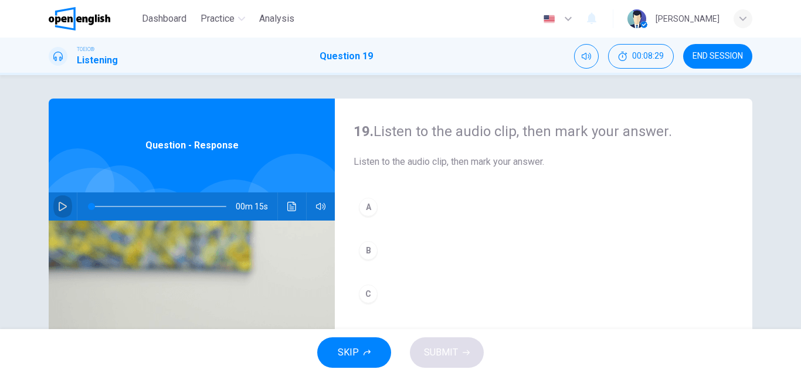
click at [66, 205] on button "button" at bounding box center [62, 206] width 19 height 28
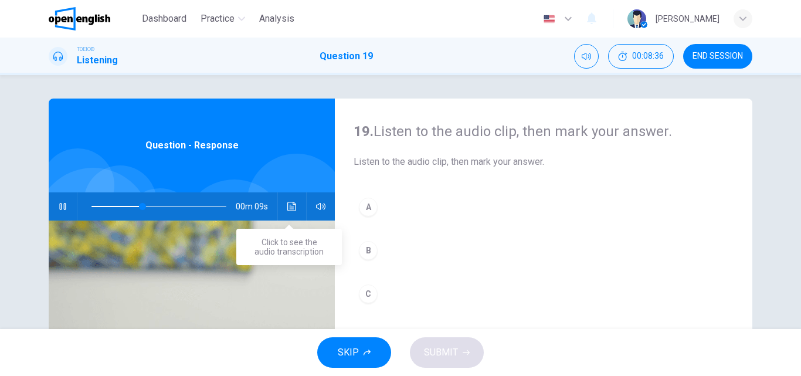
click at [287, 212] on button "Click to see the audio transcription" at bounding box center [292, 206] width 19 height 28
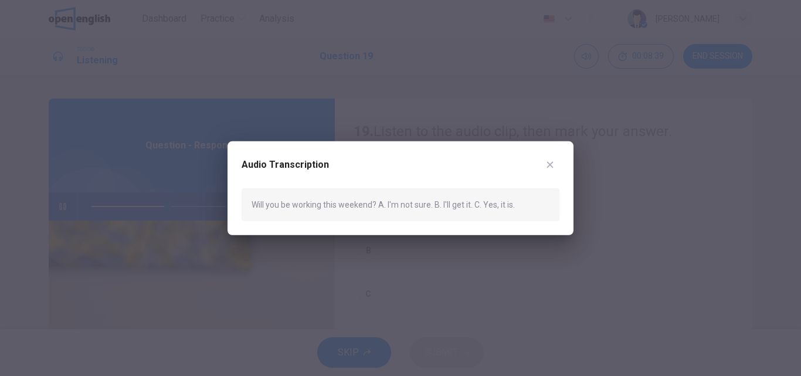
click at [358, 110] on div at bounding box center [400, 188] width 801 height 376
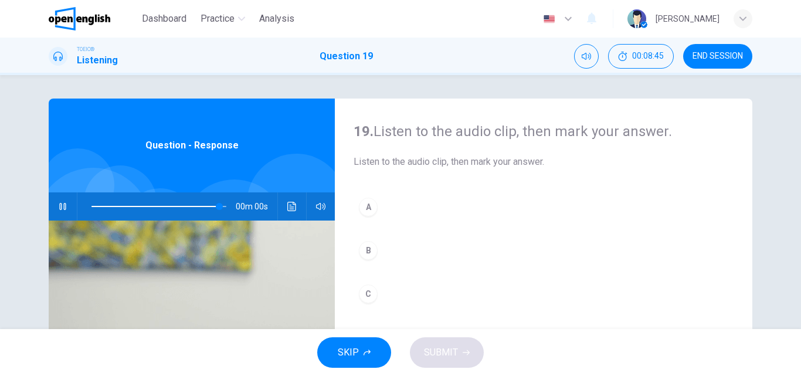
type input "*"
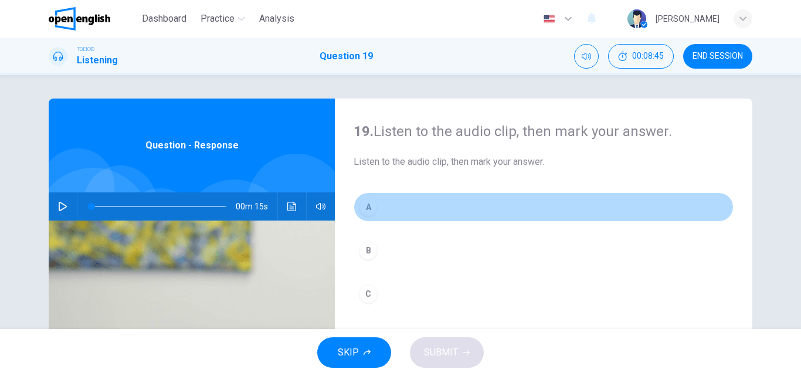
click at [395, 200] on button "A" at bounding box center [543, 206] width 380 height 29
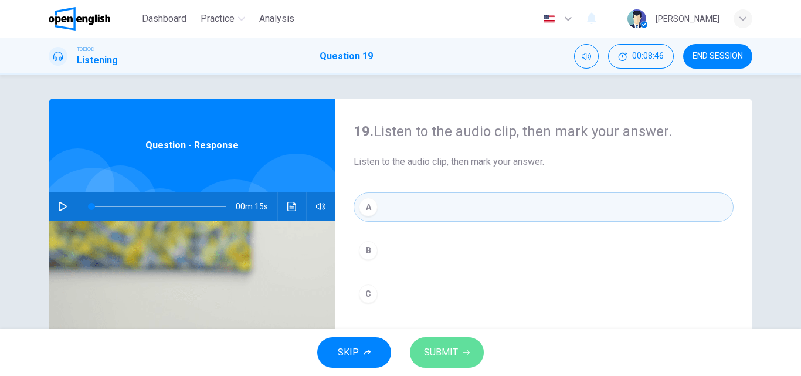
click at [454, 355] on span "SUBMIT" at bounding box center [441, 352] width 34 height 16
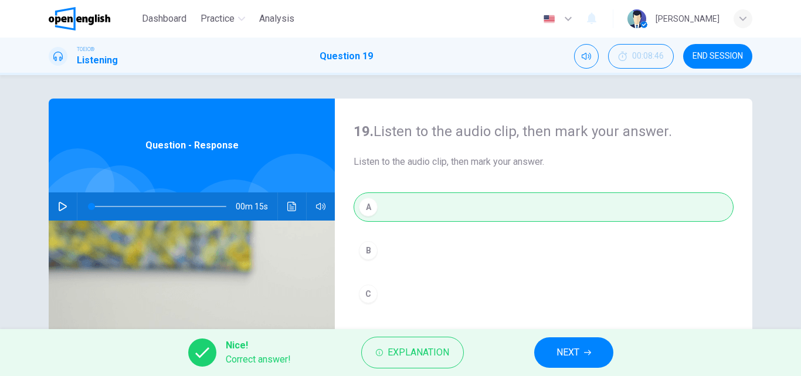
click at [577, 356] on span "NEXT" at bounding box center [567, 352] width 23 height 16
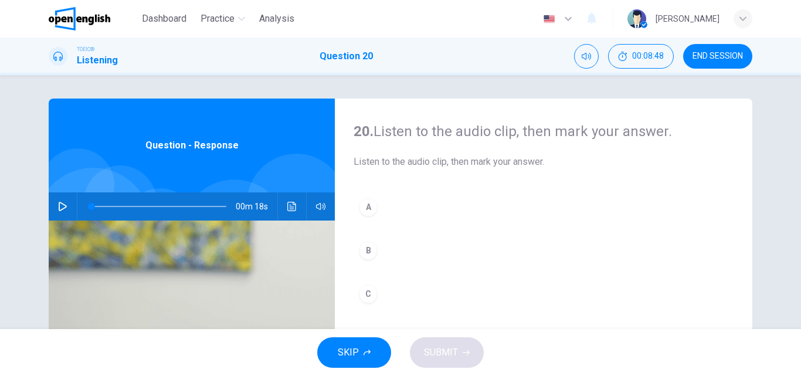
click at [58, 204] on icon "button" at bounding box center [62, 206] width 9 height 9
type input "*"
click at [399, 246] on button "B" at bounding box center [543, 250] width 380 height 29
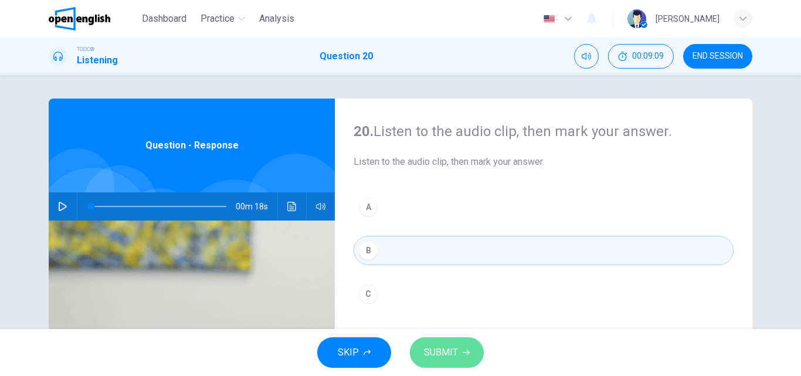
click at [453, 349] on span "SUBMIT" at bounding box center [441, 352] width 34 height 16
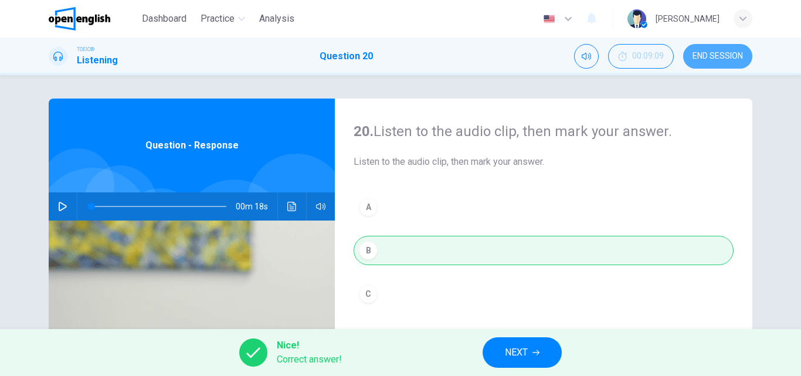
click at [711, 53] on span "END SESSION" at bounding box center [717, 56] width 50 height 9
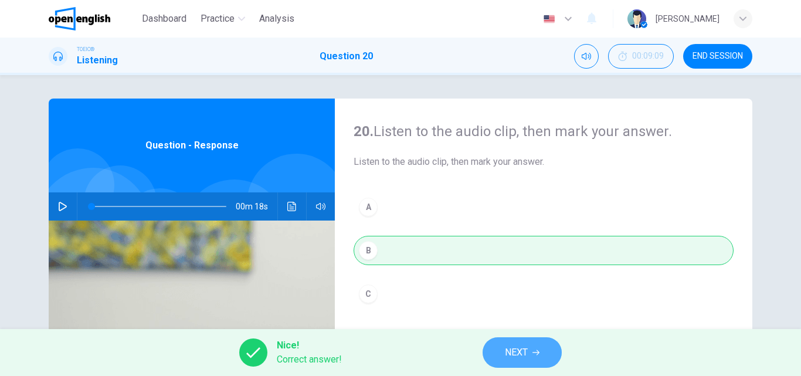
click at [531, 352] on button "NEXT" at bounding box center [521, 352] width 79 height 30
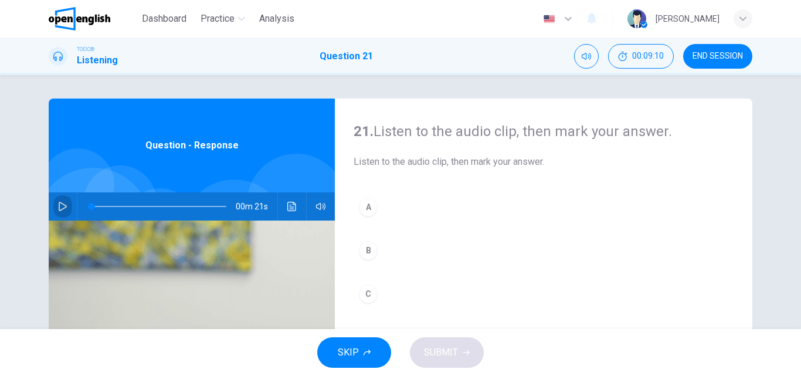
click at [63, 207] on icon "button" at bounding box center [62, 206] width 9 height 9
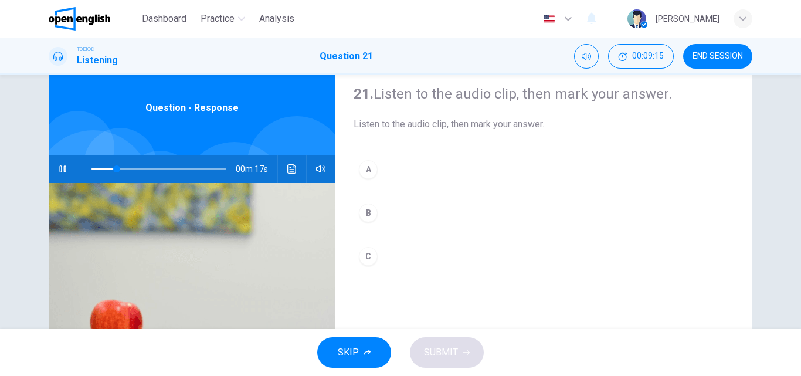
scroll to position [59, 0]
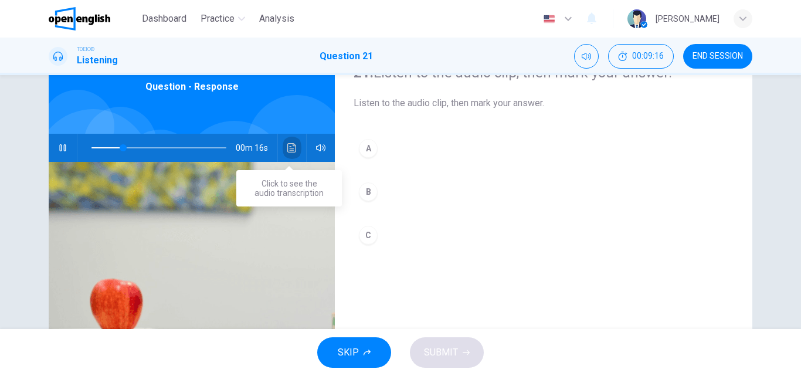
click at [287, 147] on icon "Click to see the audio transcription" at bounding box center [291, 147] width 9 height 9
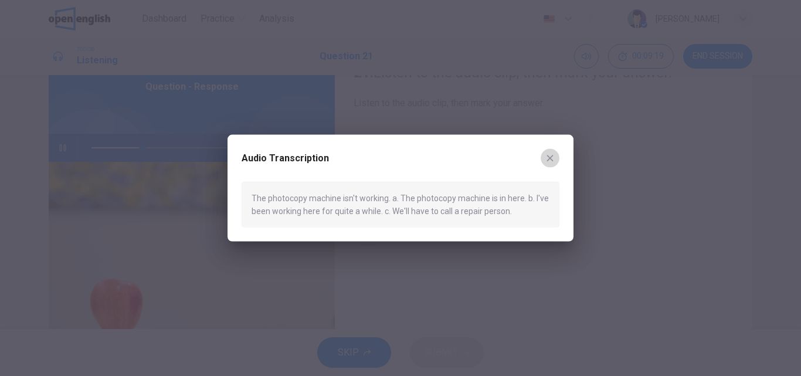
click at [550, 159] on icon "button" at bounding box center [549, 157] width 9 height 9
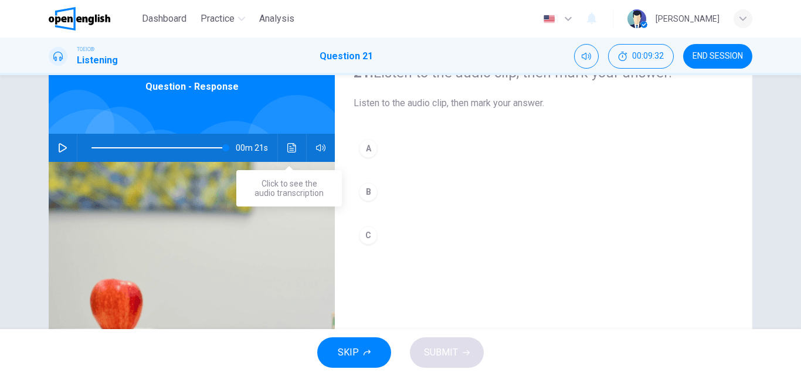
type input "*"
click at [288, 151] on icon "Click to see the audio transcription" at bounding box center [291, 147] width 9 height 9
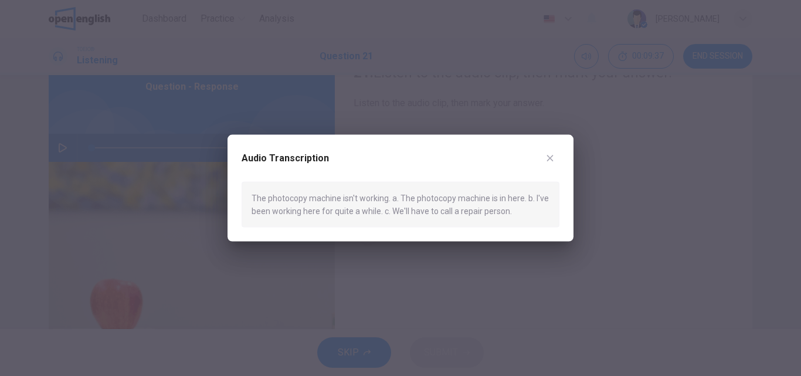
click at [549, 155] on icon "button" at bounding box center [549, 157] width 9 height 9
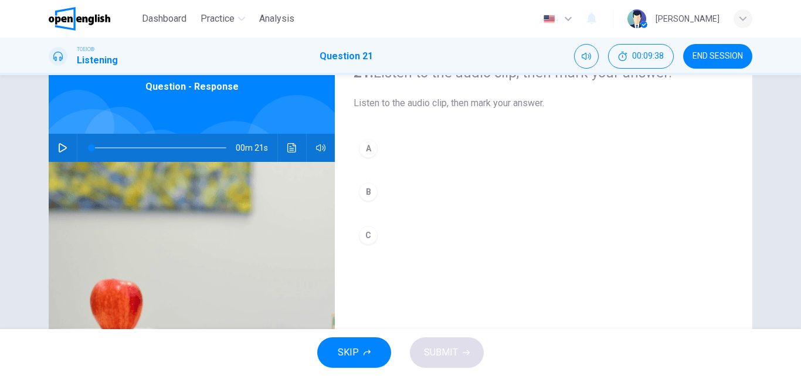
click at [396, 229] on button "C" at bounding box center [543, 234] width 380 height 29
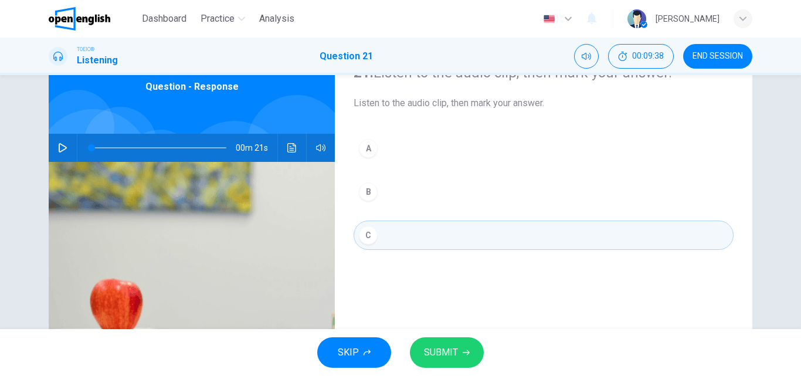
click at [450, 340] on button "SUBMIT" at bounding box center [447, 352] width 74 height 30
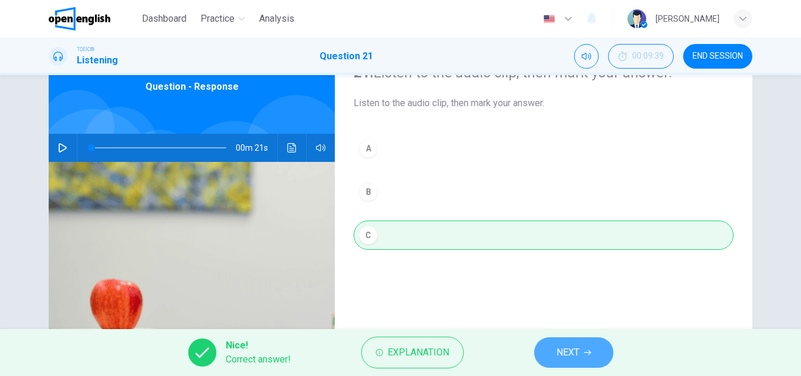
click at [575, 350] on span "NEXT" at bounding box center [567, 352] width 23 height 16
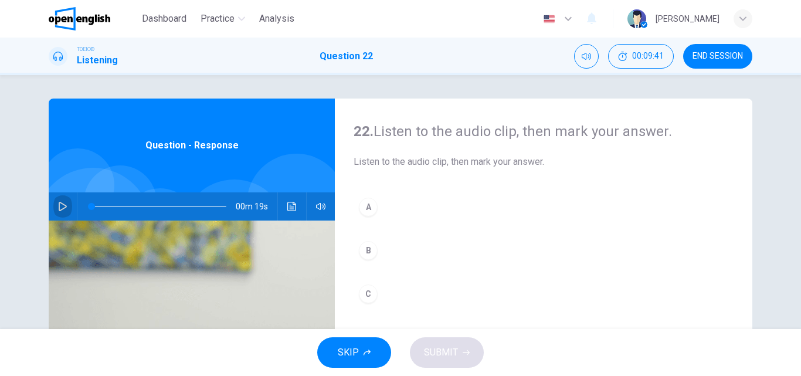
click at [60, 206] on icon "button" at bounding box center [62, 206] width 9 height 9
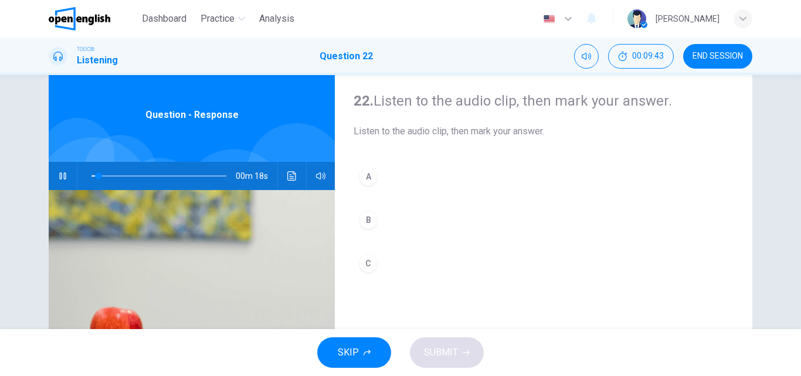
scroll to position [59, 0]
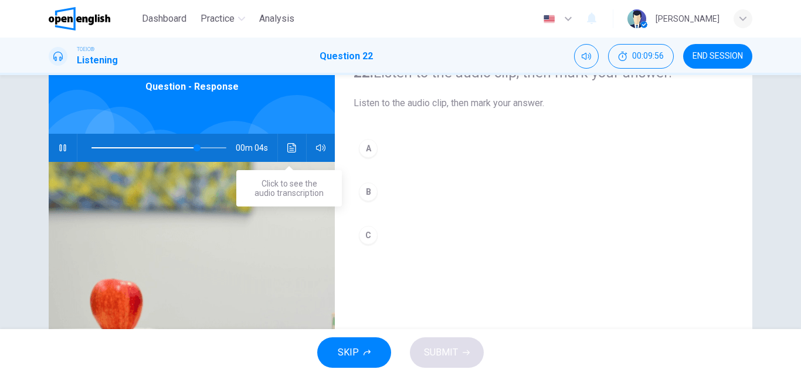
click at [287, 147] on icon "Click to see the audio transcription" at bounding box center [291, 147] width 9 height 9
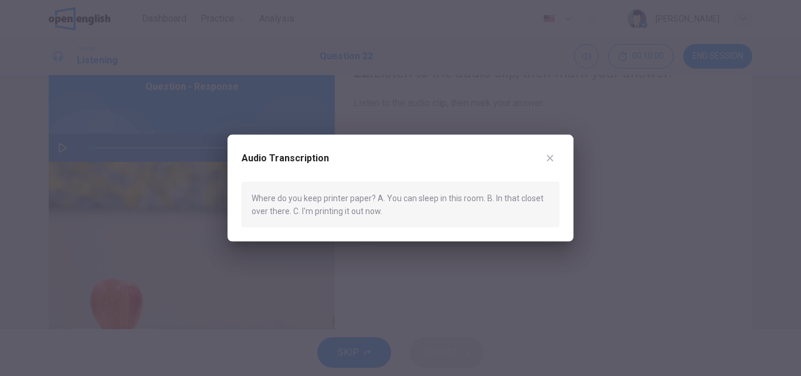
type input "*"
click at [349, 109] on div at bounding box center [400, 188] width 801 height 376
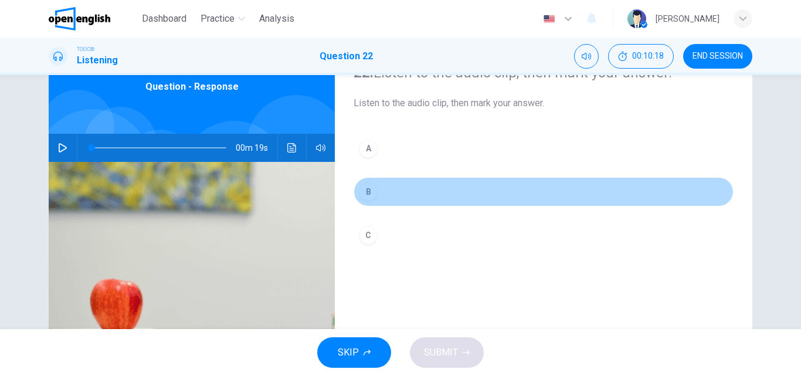
click at [379, 193] on button "B" at bounding box center [543, 191] width 380 height 29
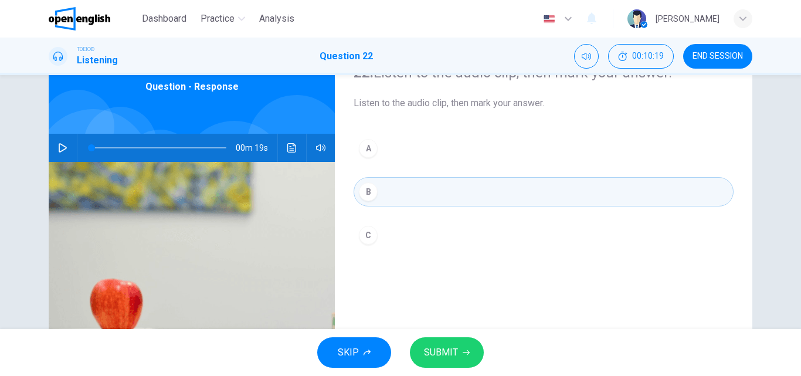
click at [450, 344] on button "SUBMIT" at bounding box center [447, 352] width 74 height 30
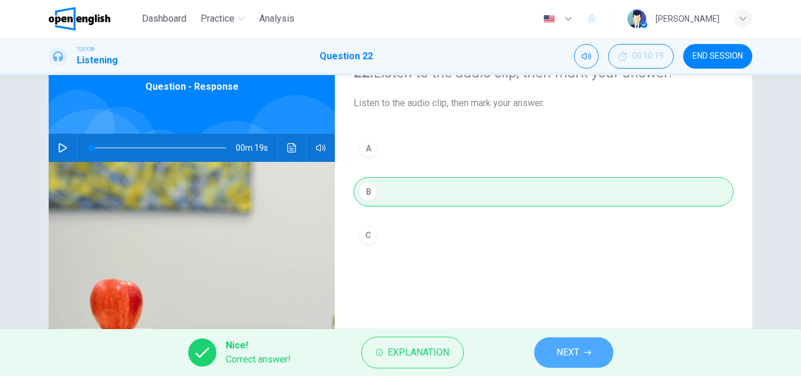
click at [564, 346] on span "NEXT" at bounding box center [567, 352] width 23 height 16
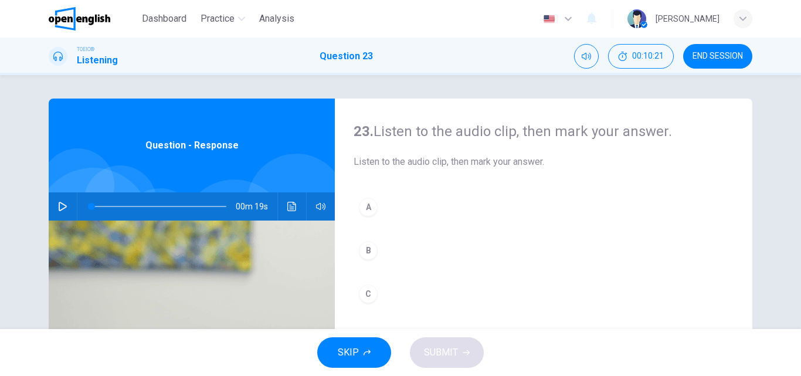
click at [55, 207] on button "button" at bounding box center [62, 206] width 19 height 28
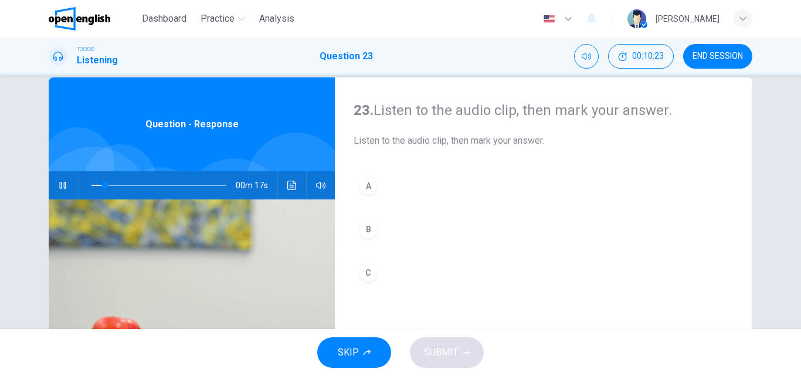
scroll to position [59, 0]
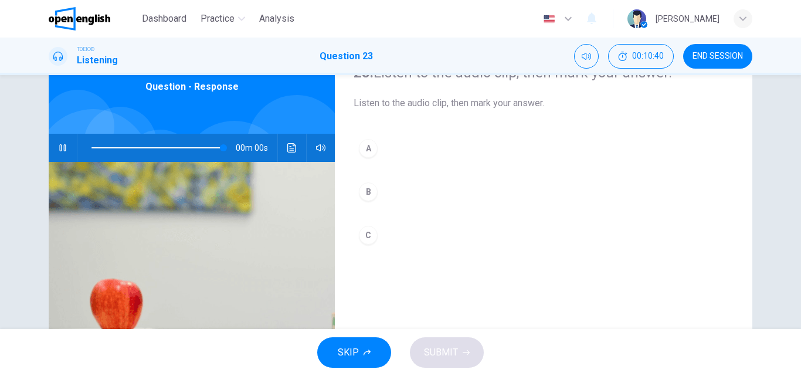
type input "*"
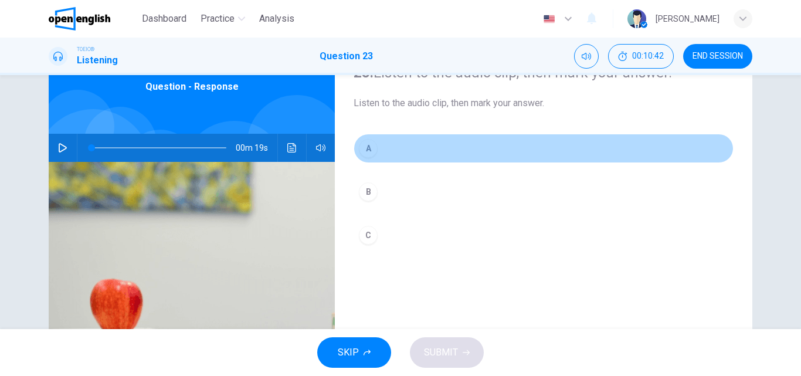
click at [403, 147] on button "A" at bounding box center [543, 148] width 380 height 29
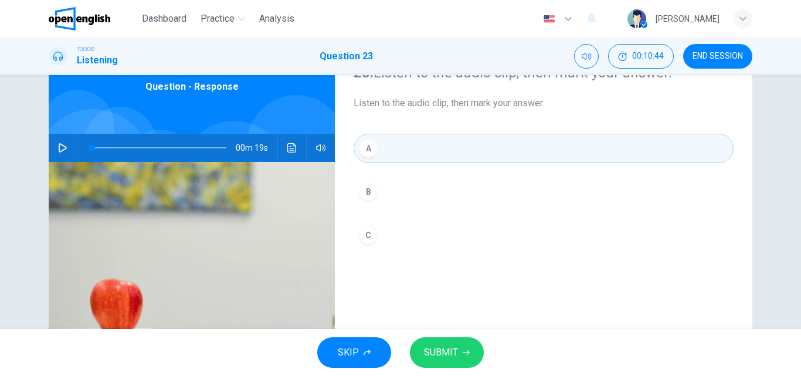
click at [286, 142] on button "Click to see the audio transcription" at bounding box center [292, 148] width 19 height 28
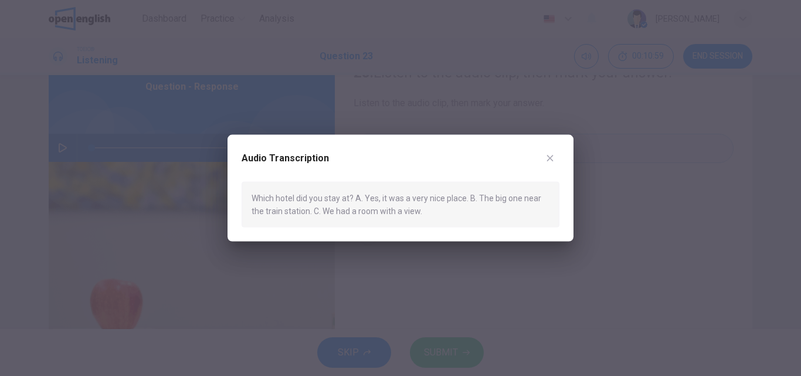
click at [549, 157] on icon "button" at bounding box center [550, 158] width 6 height 6
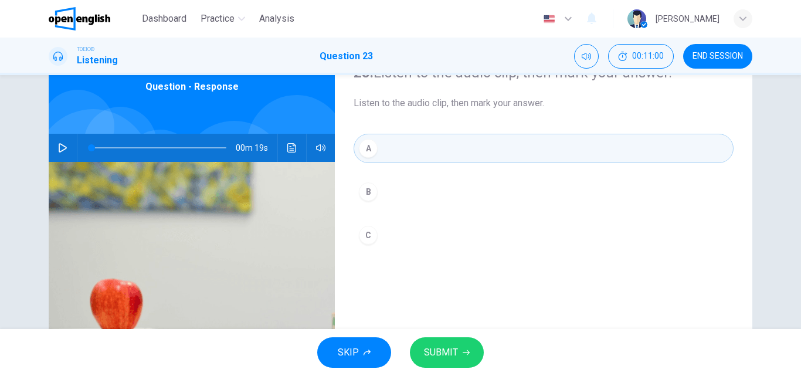
click at [430, 187] on button "B" at bounding box center [543, 191] width 380 height 29
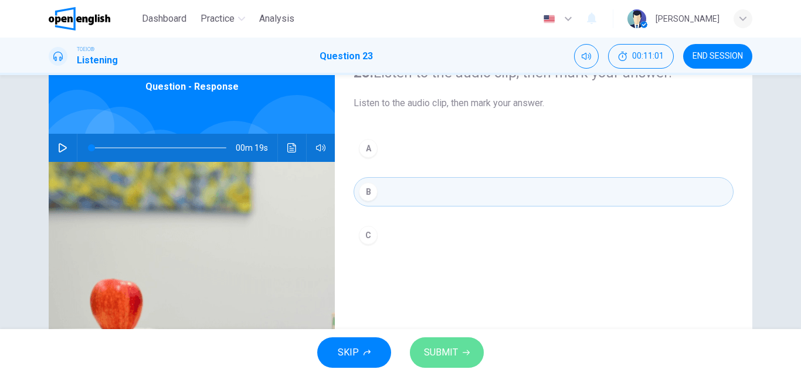
click at [454, 342] on button "SUBMIT" at bounding box center [447, 352] width 74 height 30
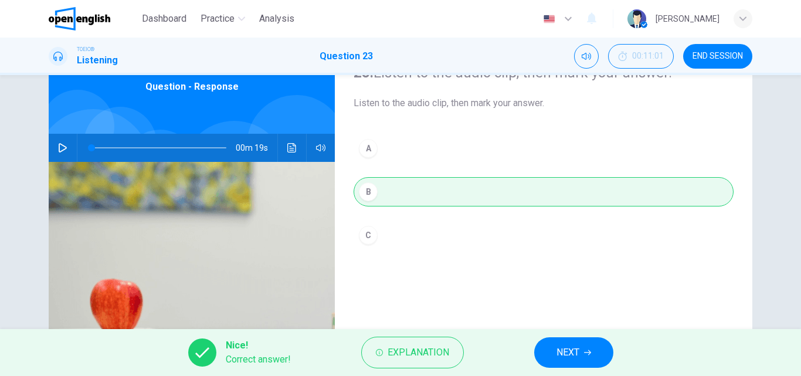
click at [576, 353] on span "NEXT" at bounding box center [567, 352] width 23 height 16
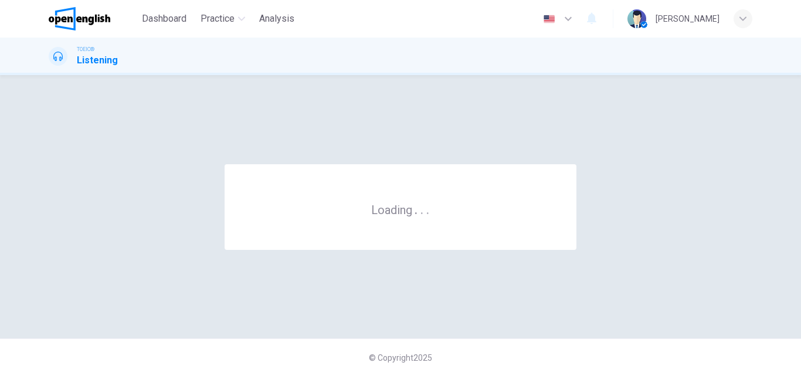
scroll to position [0, 0]
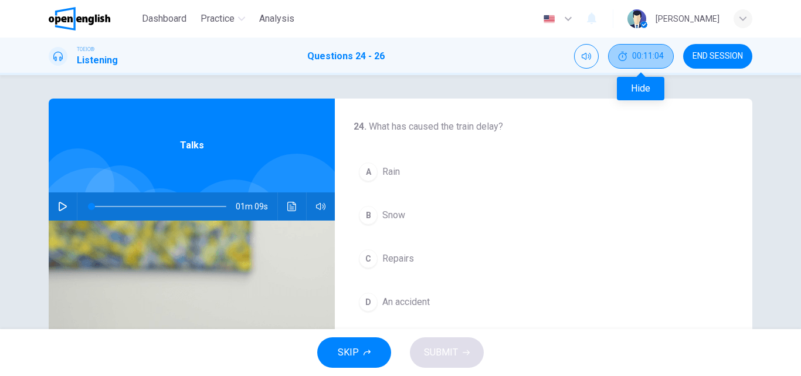
click at [622, 56] on icon "Hide" at bounding box center [622, 56] width 9 height 9
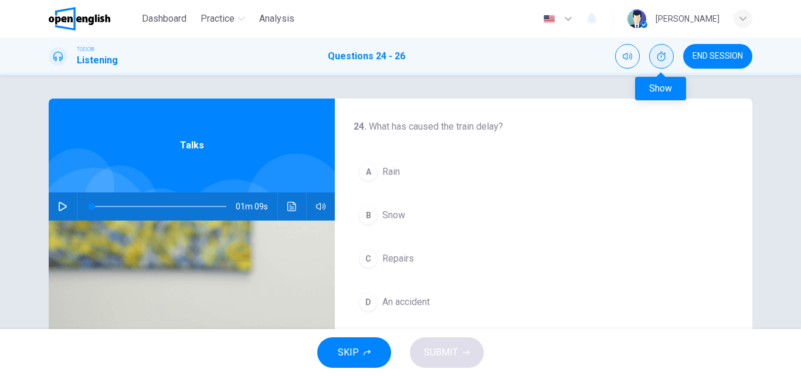
click at [657, 55] on icon "Show" at bounding box center [660, 56] width 9 height 9
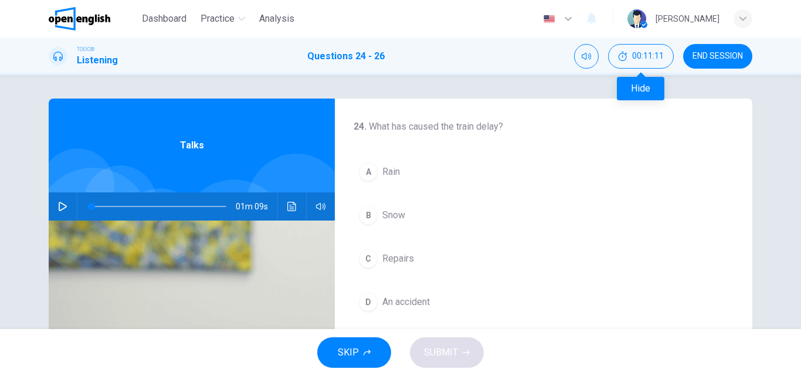
click at [636, 89] on body "This site uses cookies, as explained in our Privacy Policy . If you agree to th…" at bounding box center [400, 188] width 801 height 376
click at [61, 203] on icon "button" at bounding box center [62, 206] width 9 height 9
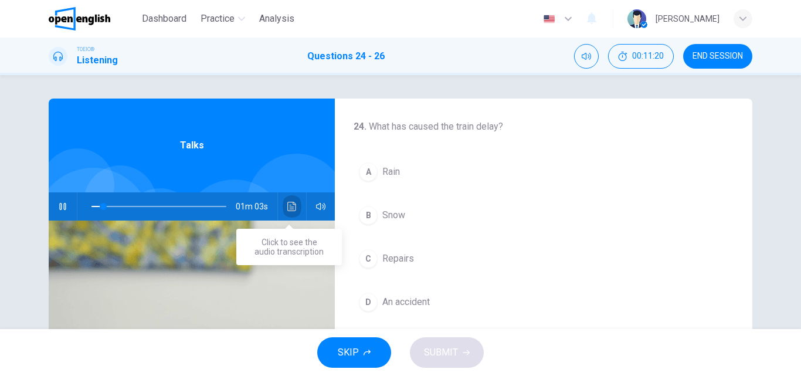
click at [283, 205] on button "Click to see the audio transcription" at bounding box center [292, 206] width 19 height 28
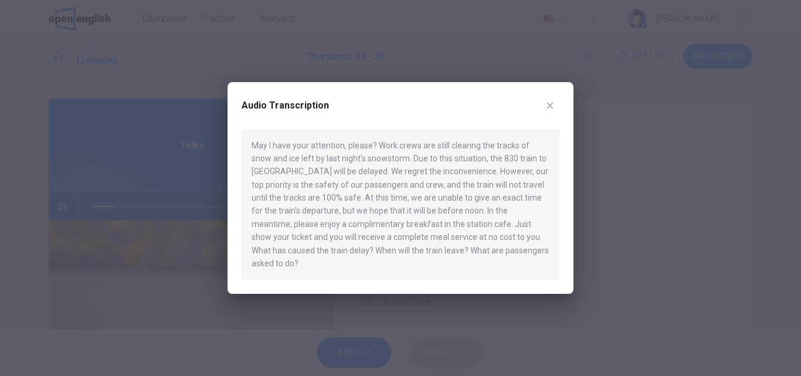
click at [150, 173] on div at bounding box center [400, 188] width 801 height 376
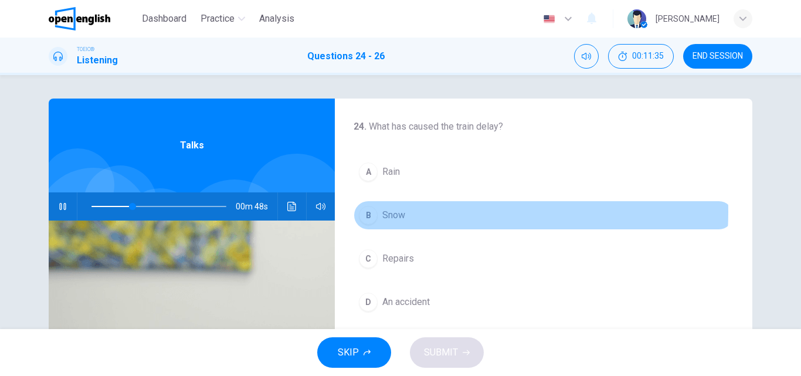
click at [412, 212] on button "B Snow" at bounding box center [543, 214] width 380 height 29
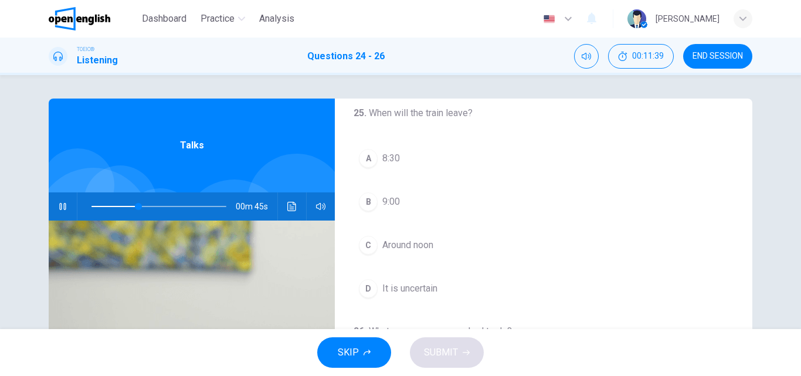
scroll to position [234, 0]
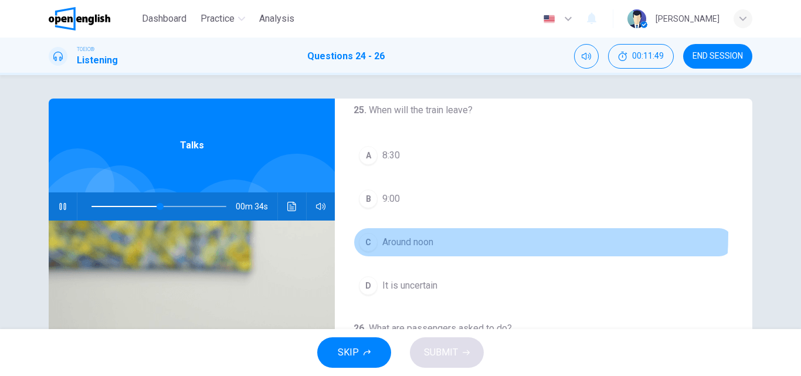
click at [419, 234] on button "C Around noon" at bounding box center [543, 241] width 380 height 29
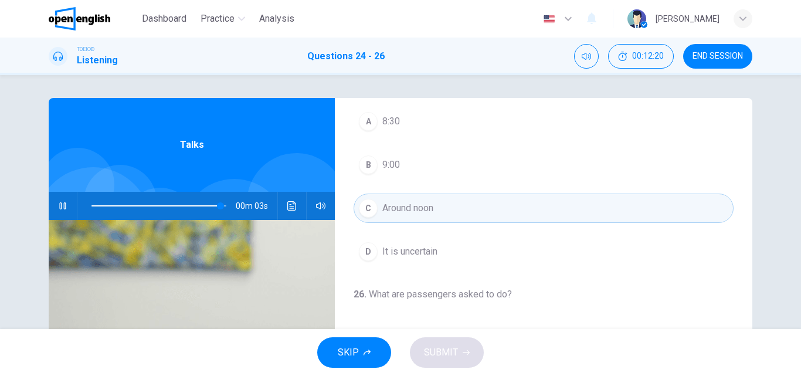
scroll to position [0, 0]
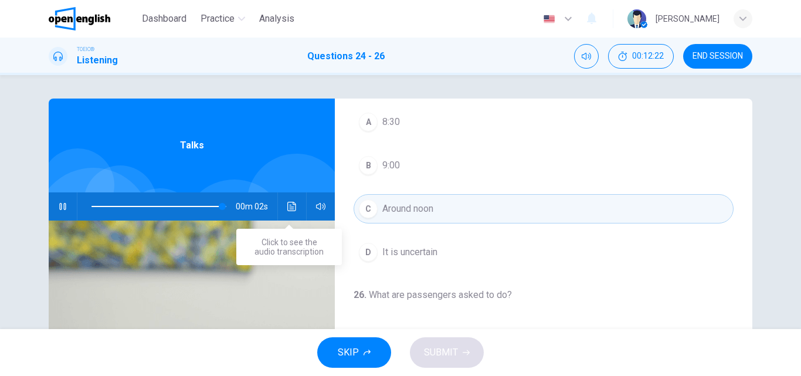
click at [287, 204] on icon "Click to see the audio transcription" at bounding box center [291, 206] width 9 height 9
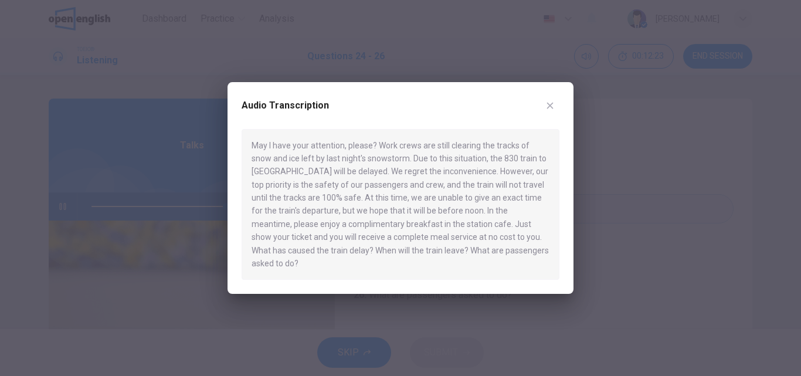
type input "*"
click at [207, 237] on div at bounding box center [400, 188] width 801 height 376
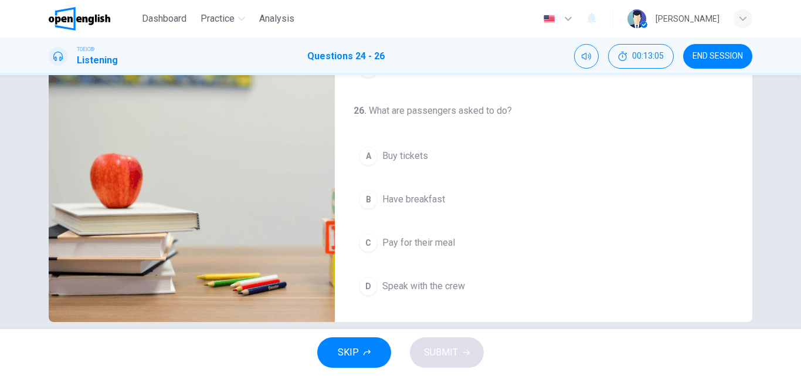
scroll to position [200, 0]
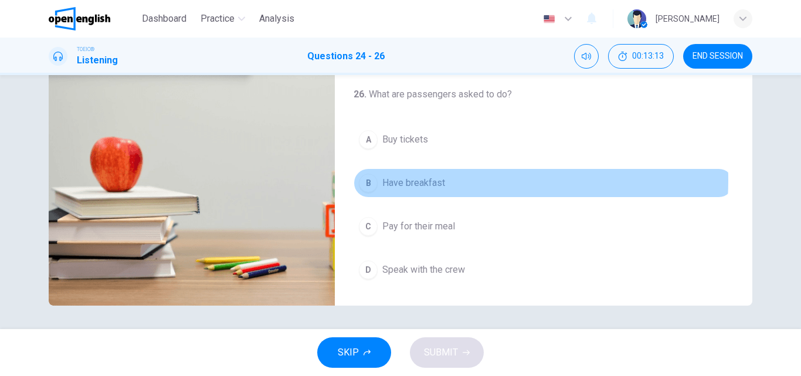
click at [433, 180] on span "Have breakfast" at bounding box center [413, 183] width 63 height 14
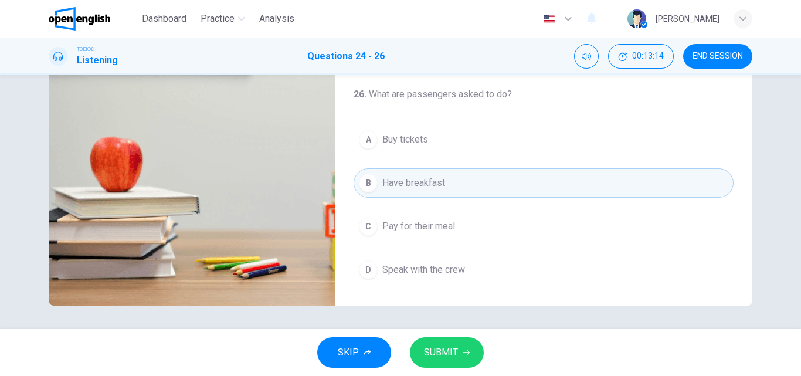
click at [443, 340] on button "SUBMIT" at bounding box center [447, 352] width 74 height 30
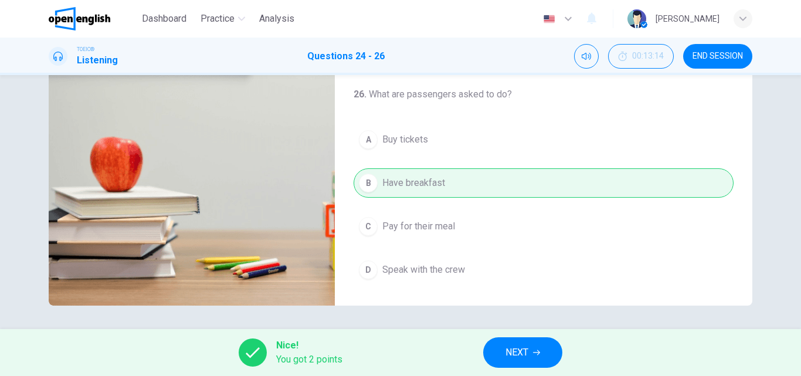
click at [516, 353] on span "NEXT" at bounding box center [516, 352] width 23 height 16
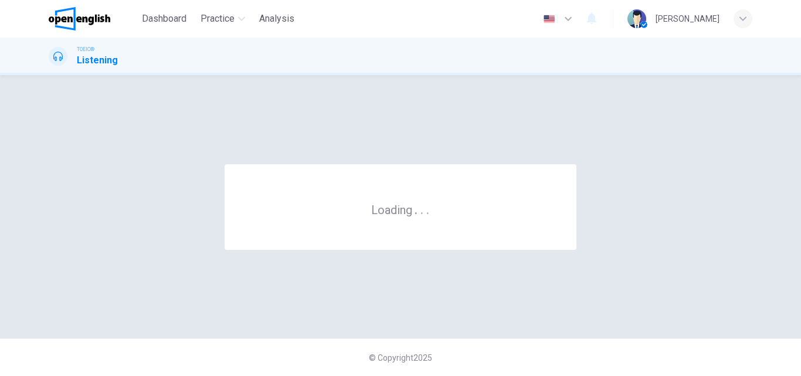
scroll to position [0, 0]
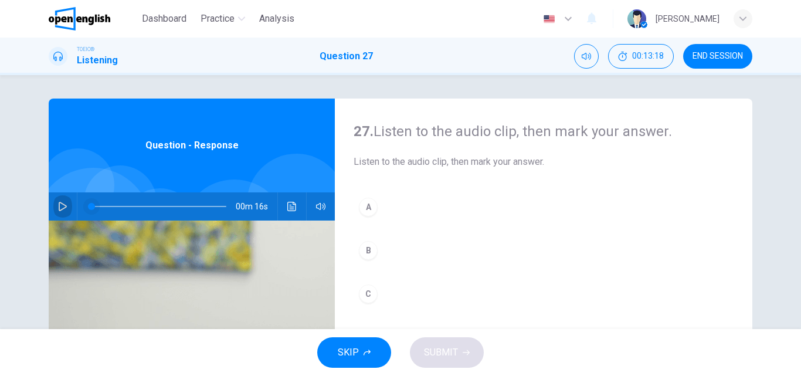
drag, startPoint x: 60, startPoint y: 208, endPoint x: 81, endPoint y: 209, distance: 21.7
click at [60, 208] on icon "button" at bounding box center [62, 206] width 9 height 9
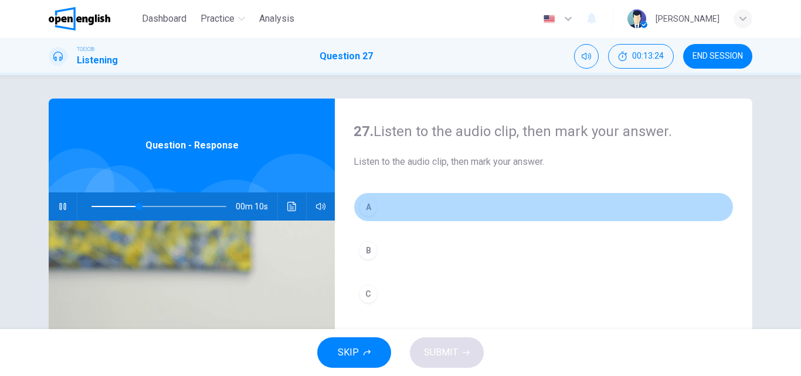
click at [387, 200] on button "A" at bounding box center [543, 206] width 380 height 29
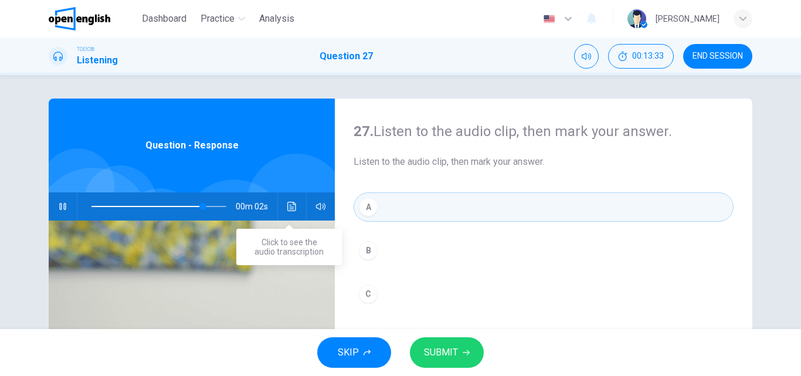
click at [291, 210] on icon "Click to see the audio transcription" at bounding box center [291, 206] width 9 height 9
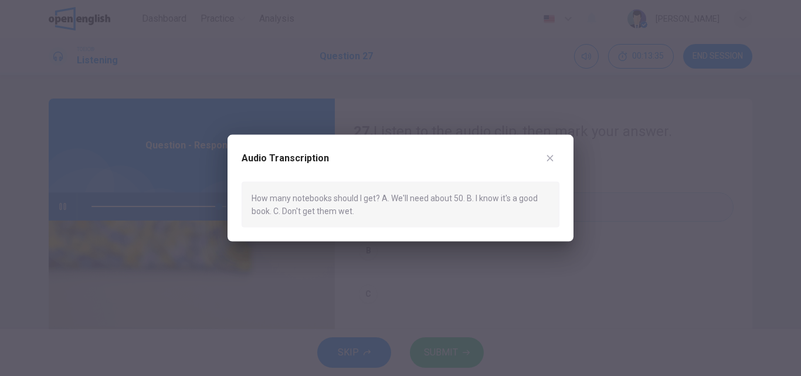
type input "*"
click at [395, 254] on div at bounding box center [400, 188] width 801 height 376
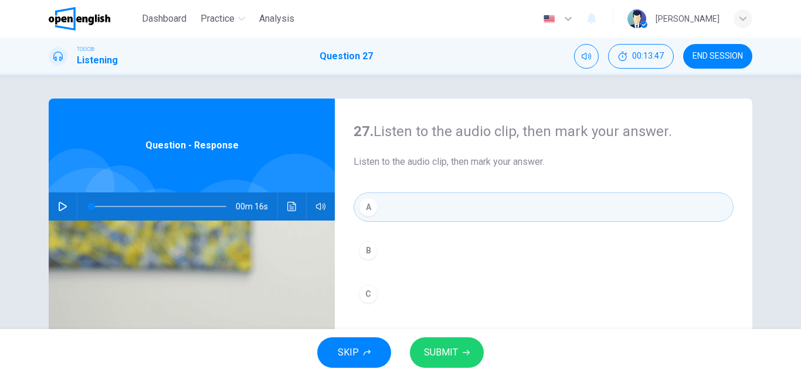
click at [454, 345] on span "SUBMIT" at bounding box center [441, 352] width 34 height 16
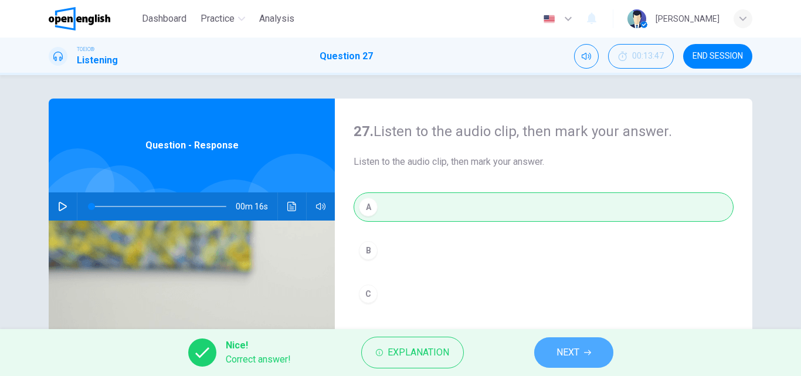
click at [577, 354] on span "NEXT" at bounding box center [567, 352] width 23 height 16
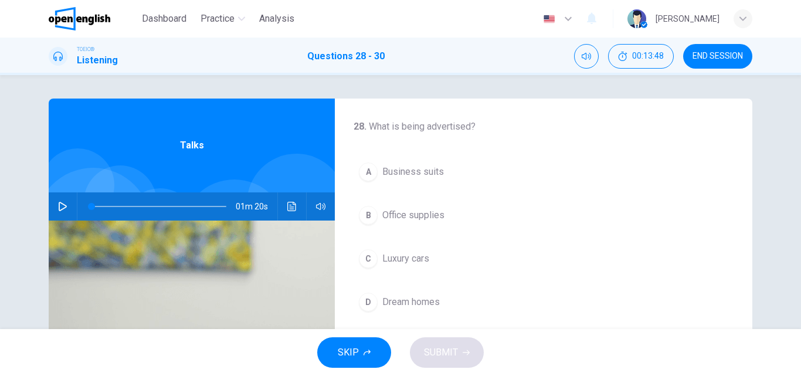
click at [54, 202] on button "button" at bounding box center [62, 206] width 19 height 28
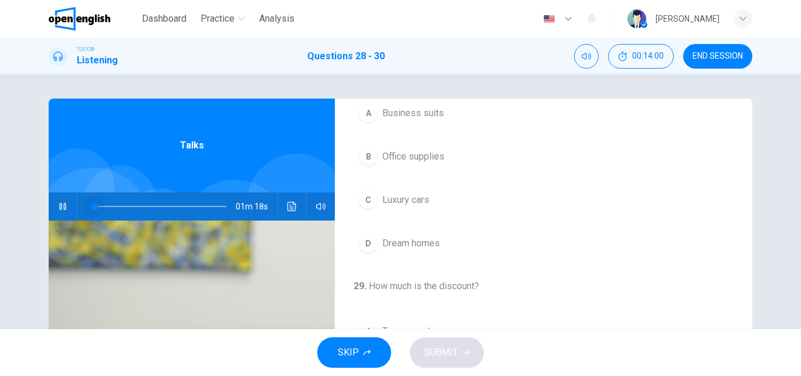
click at [91, 205] on span at bounding box center [158, 206] width 135 height 16
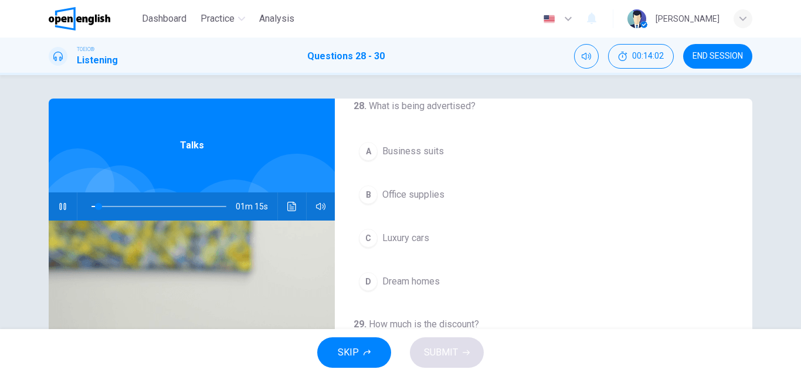
scroll to position [0, 0]
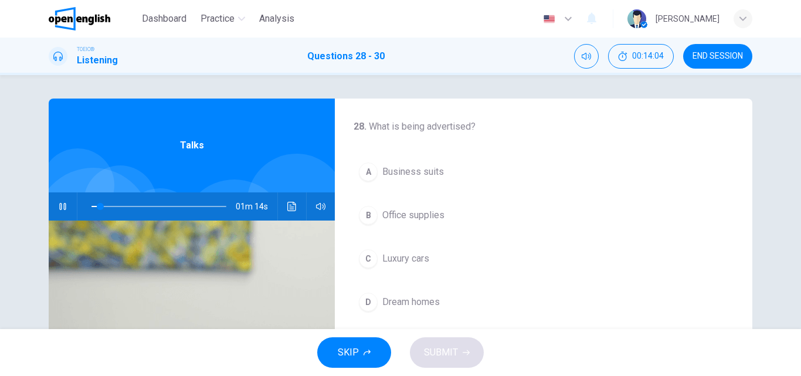
click at [438, 168] on span "Business suits" at bounding box center [413, 172] width 62 height 14
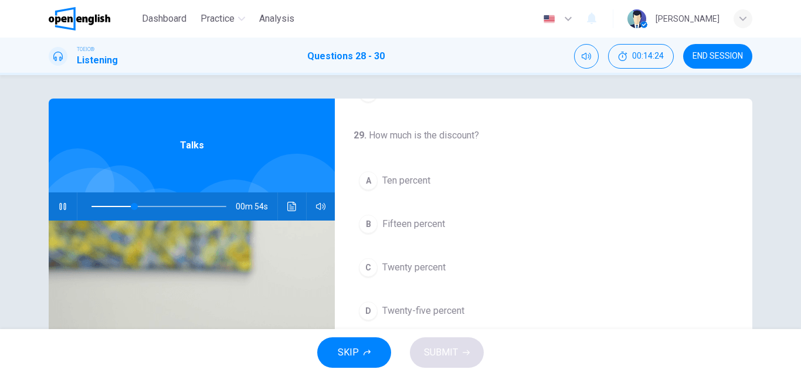
scroll to position [268, 0]
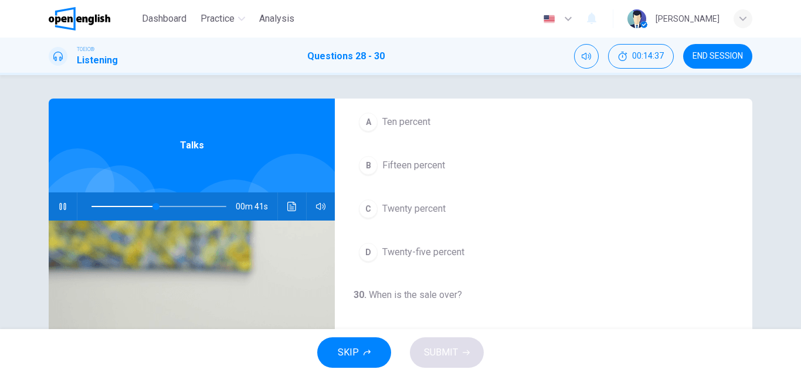
click at [440, 254] on span "Twenty-five percent" at bounding box center [423, 252] width 82 height 14
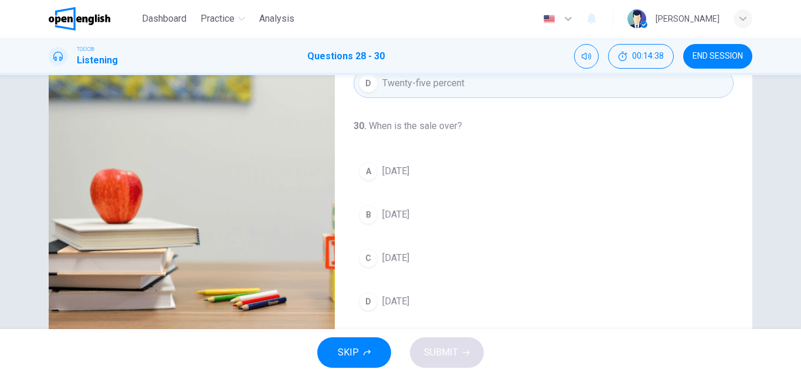
scroll to position [176, 0]
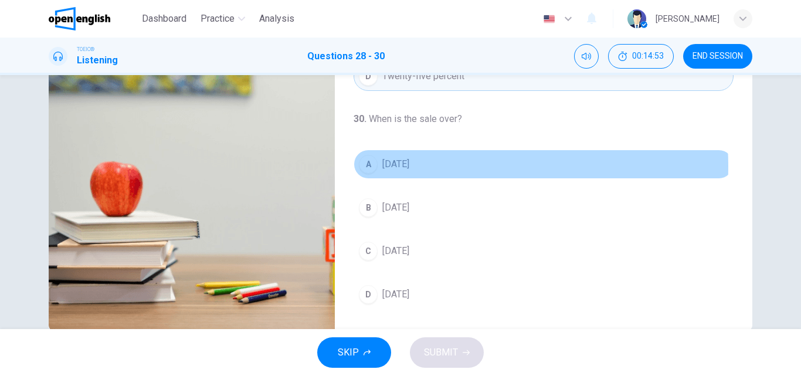
click at [436, 166] on button "A [DATE]" at bounding box center [543, 163] width 380 height 29
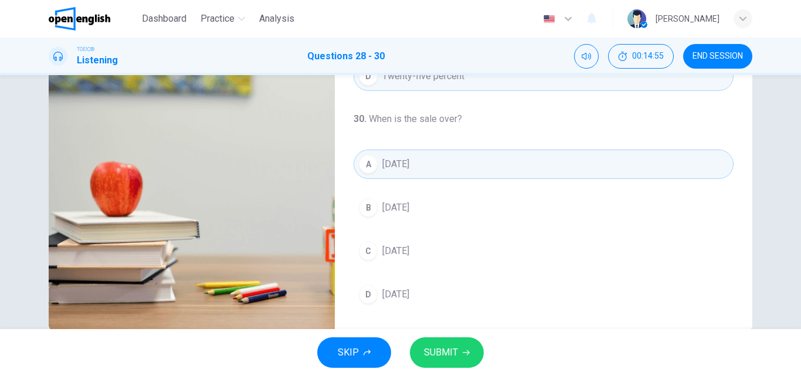
click at [444, 352] on span "SUBMIT" at bounding box center [441, 352] width 34 height 16
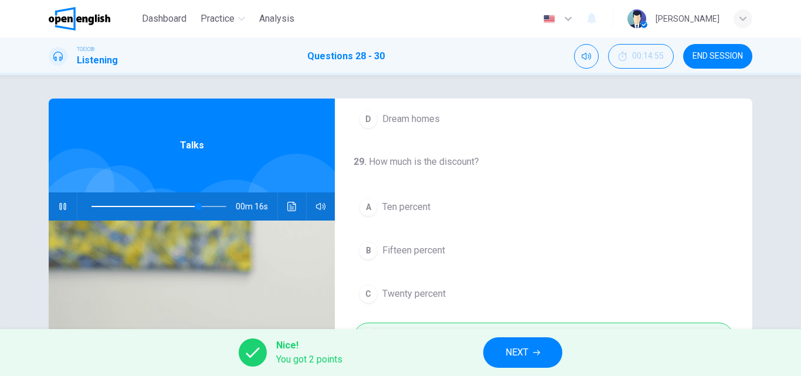
scroll to position [268, 0]
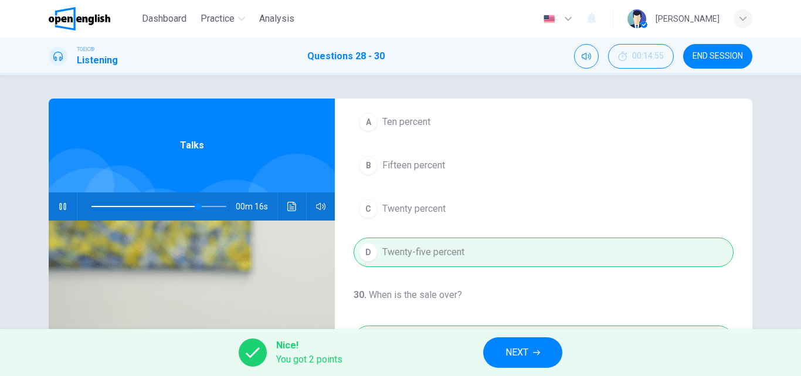
type input "**"
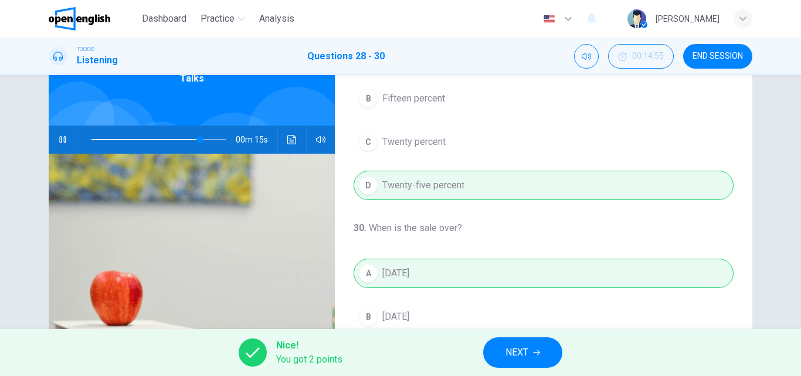
scroll to position [200, 0]
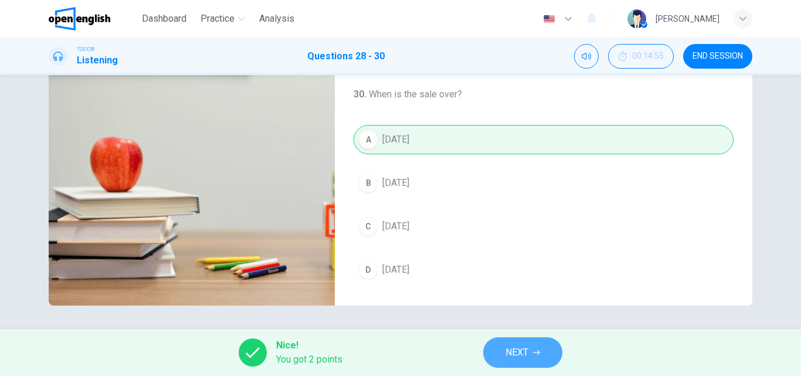
click at [531, 349] on button "NEXT" at bounding box center [522, 352] width 79 height 30
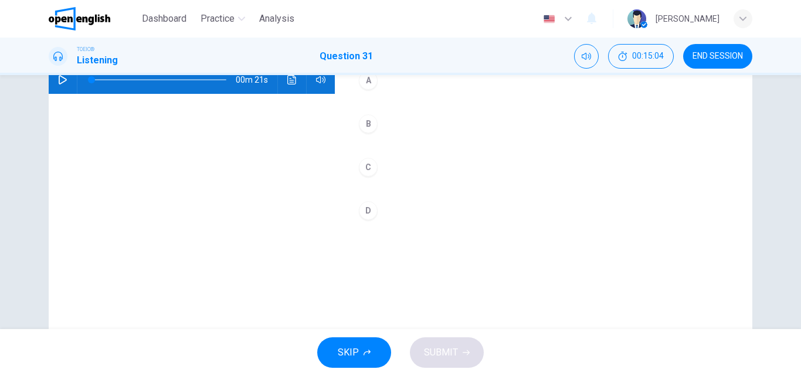
scroll to position [0, 0]
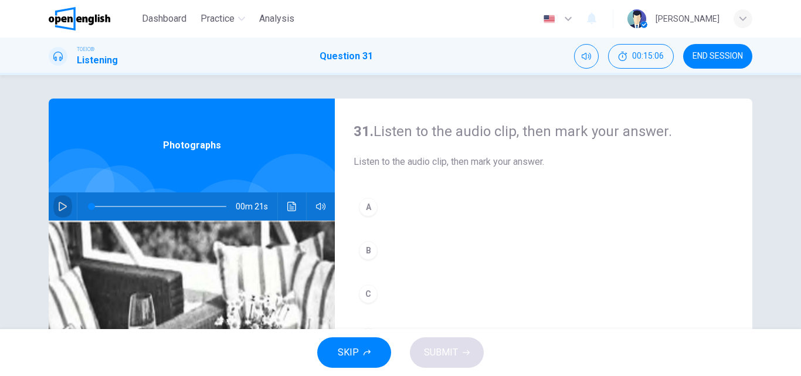
click at [61, 206] on icon "button" at bounding box center [62, 206] width 9 height 9
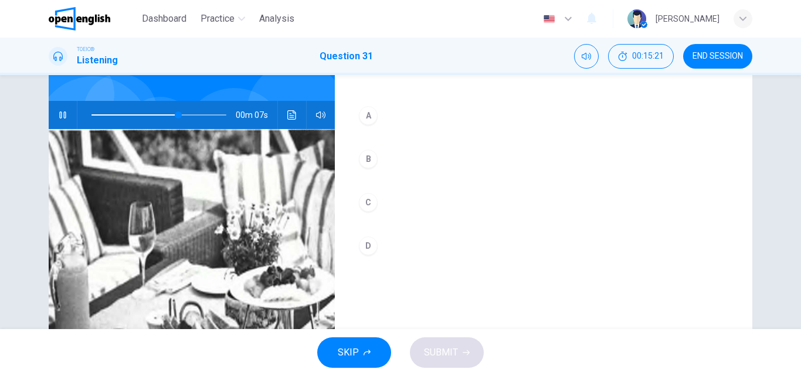
scroll to position [83, 0]
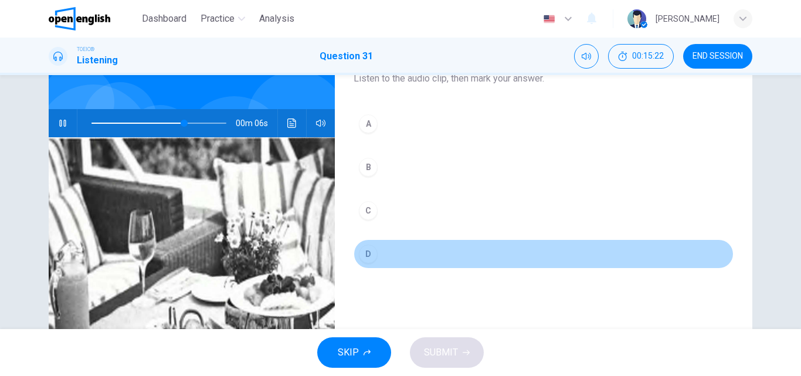
click at [379, 249] on button "D" at bounding box center [543, 253] width 380 height 29
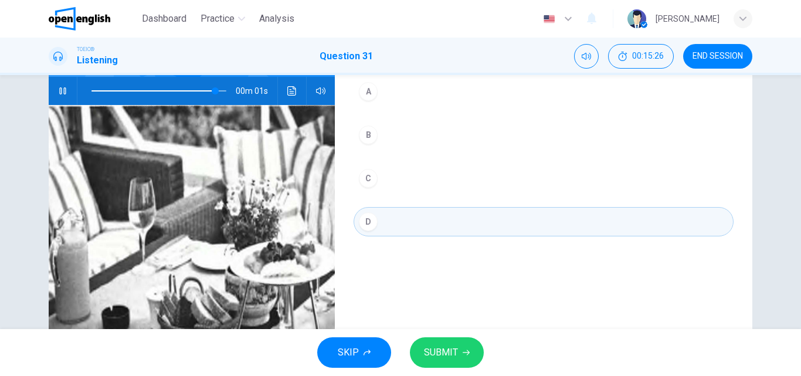
scroll to position [200, 0]
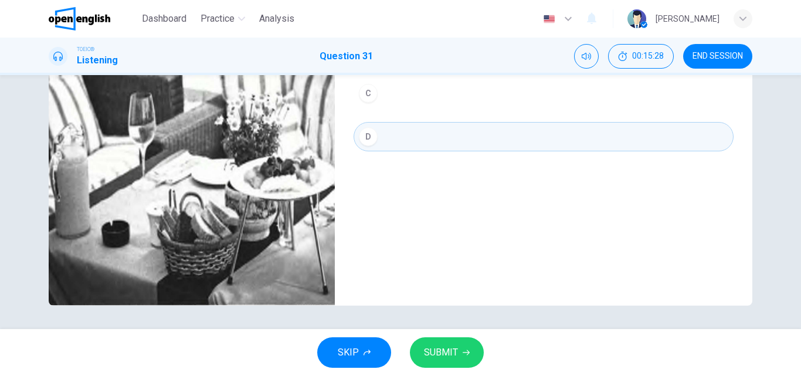
type input "*"
click at [392, 93] on button "C" at bounding box center [543, 93] width 380 height 29
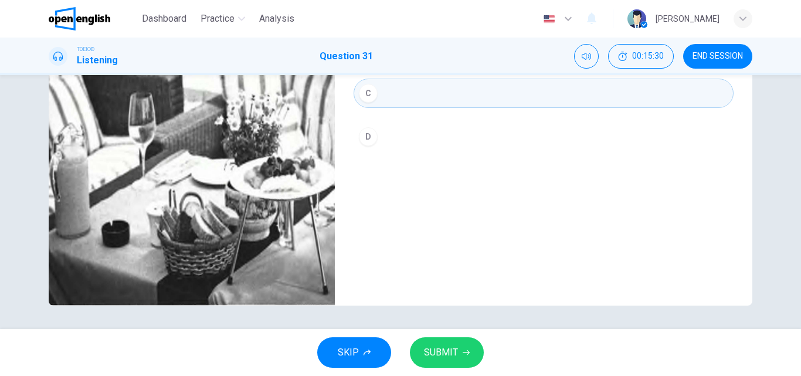
click at [447, 348] on span "SUBMIT" at bounding box center [441, 352] width 34 height 16
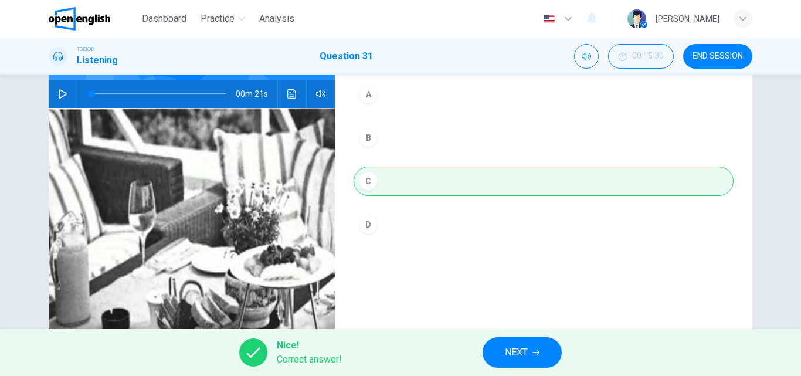
scroll to position [0, 0]
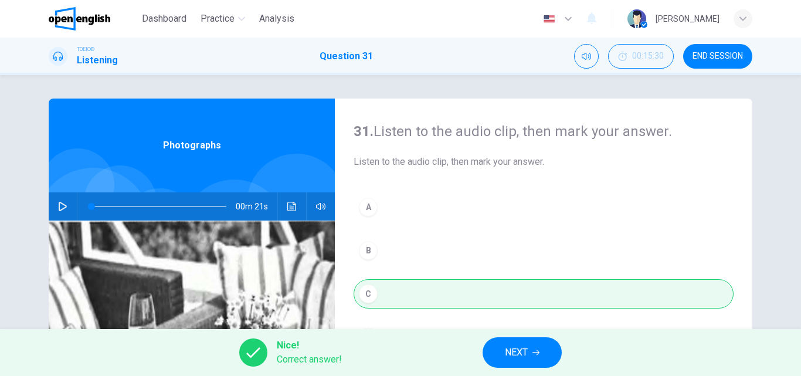
drag, startPoint x: 712, startPoint y: 47, endPoint x: 446, endPoint y: 70, distance: 267.1
click at [712, 47] on button "END SESSION" at bounding box center [717, 56] width 69 height 25
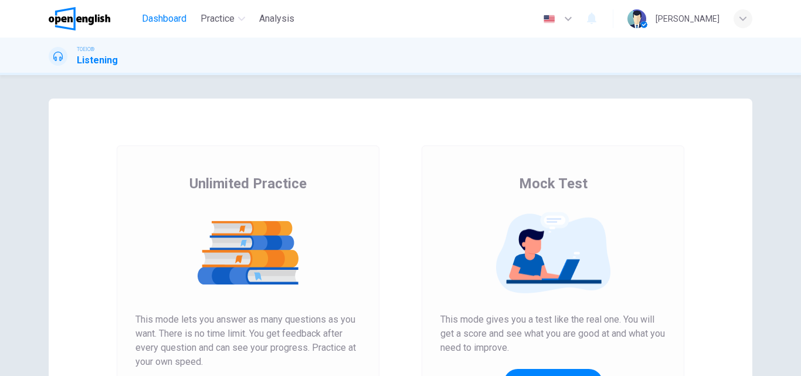
click at [165, 17] on span "Dashboard" at bounding box center [164, 19] width 45 height 14
